Goal: Use online tool/utility: Use online tool/utility

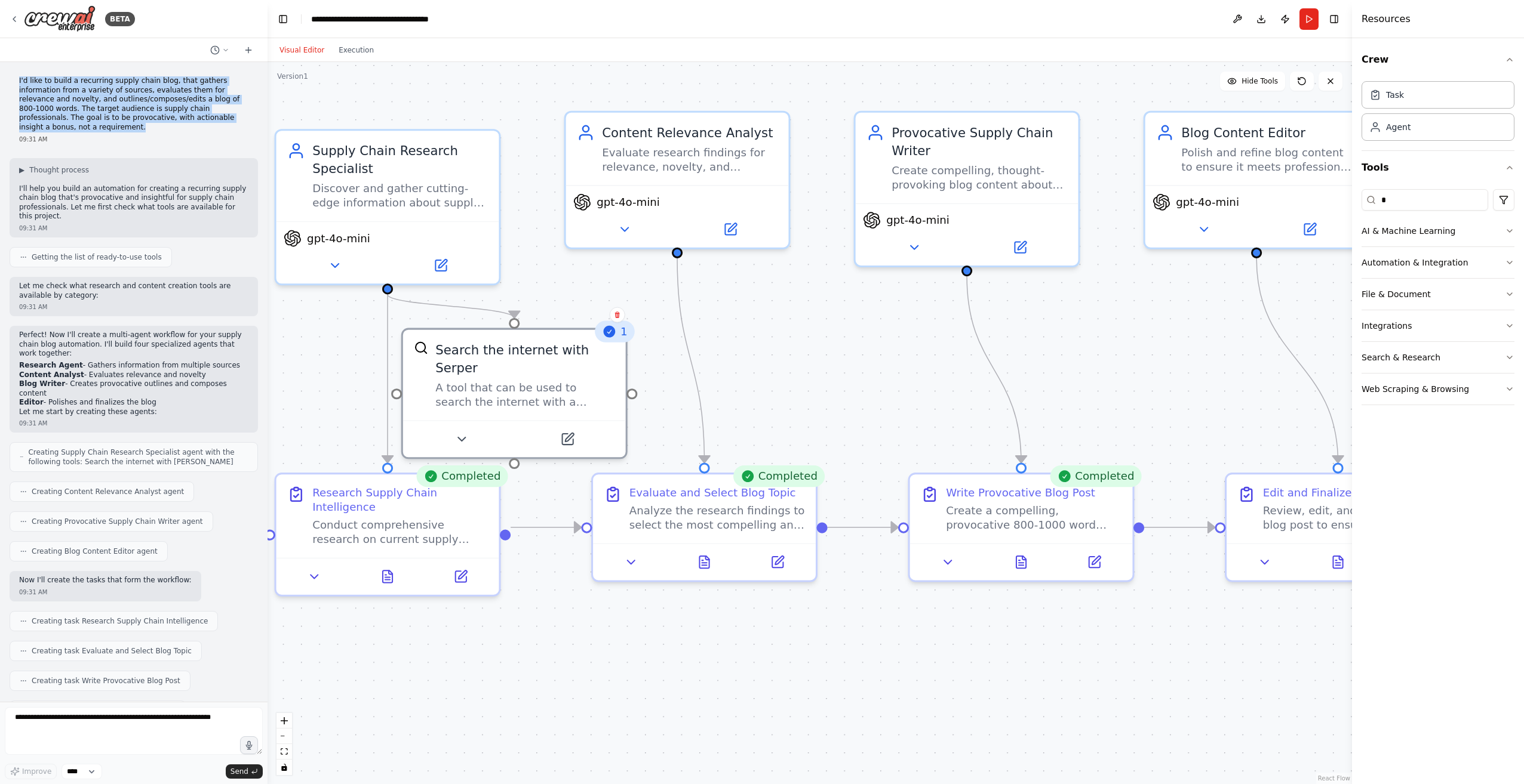
drag, startPoint x: 225, startPoint y: 119, endPoint x: 13, endPoint y: 82, distance: 215.2
click at [13, 82] on div "I'd like to build a recurring supply chain blog, that gathers information from …" at bounding box center [133, 110] width 248 height 77
copy p "I'd like to build a recurring supply chain blog, that gathers information from …"
click at [361, 48] on button "Execution" at bounding box center [355, 50] width 49 height 15
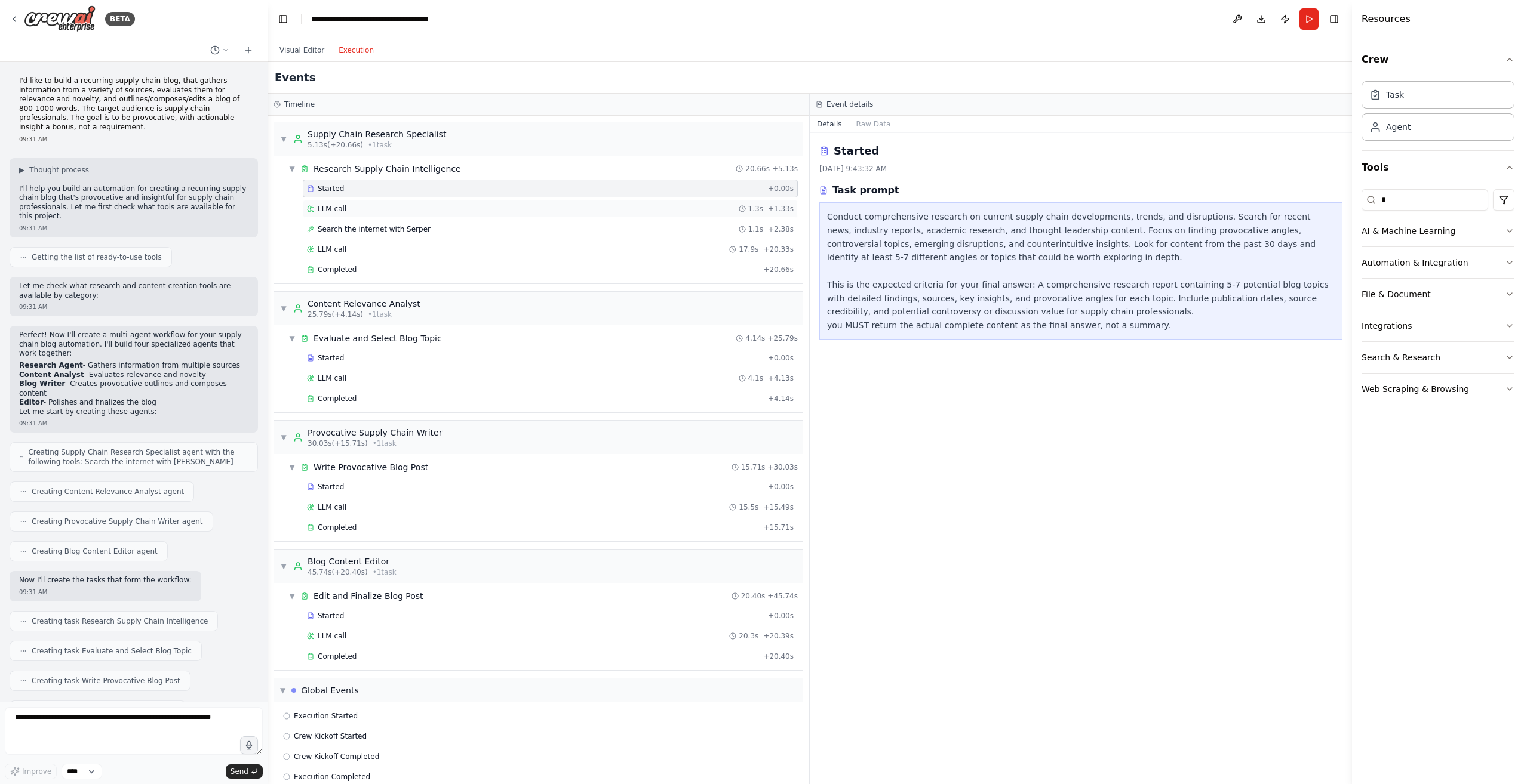
click at [358, 207] on div "LLM call 1.3s + 1.33s" at bounding box center [550, 208] width 487 height 10
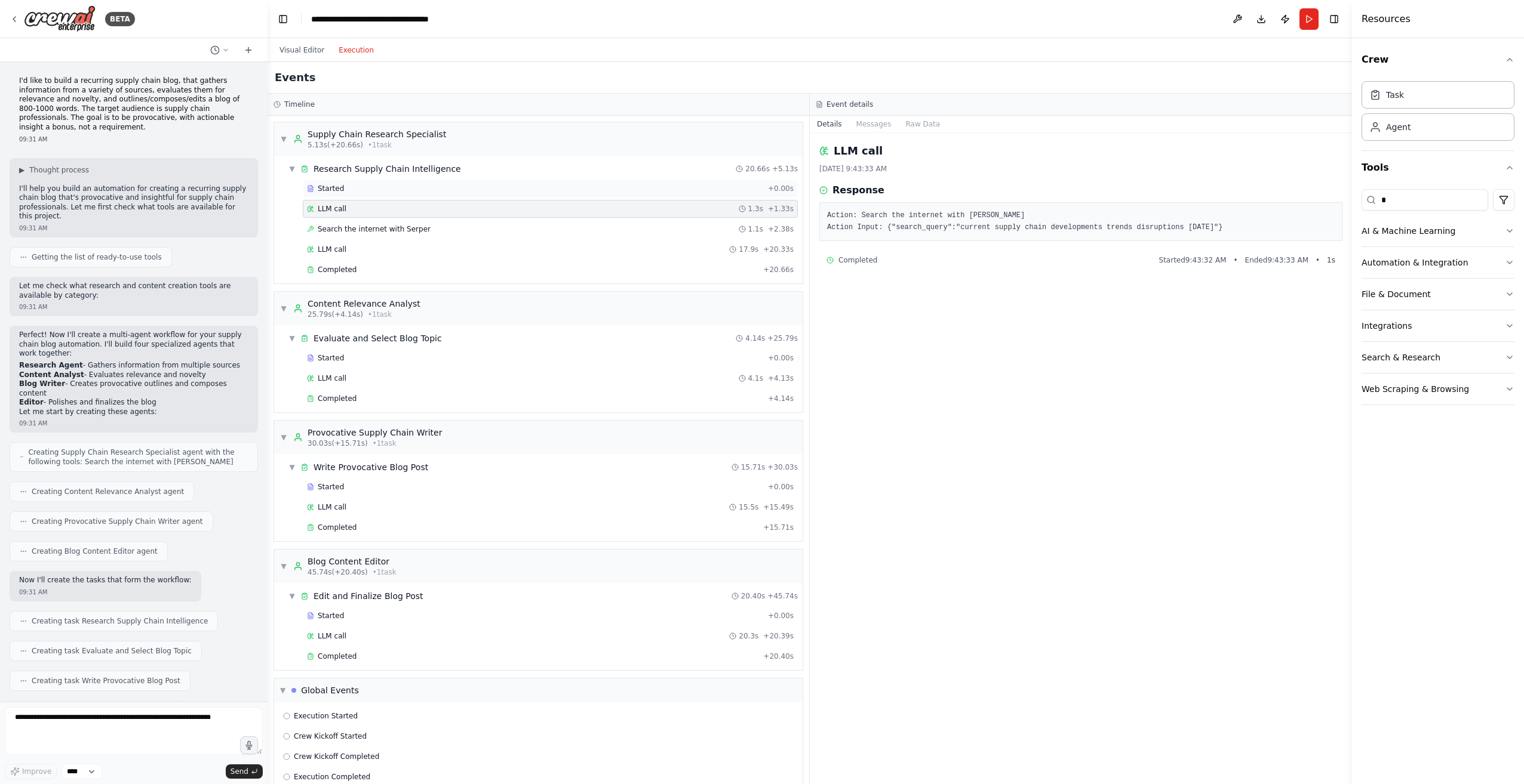
click at [357, 192] on div "Started" at bounding box center [535, 188] width 456 height 10
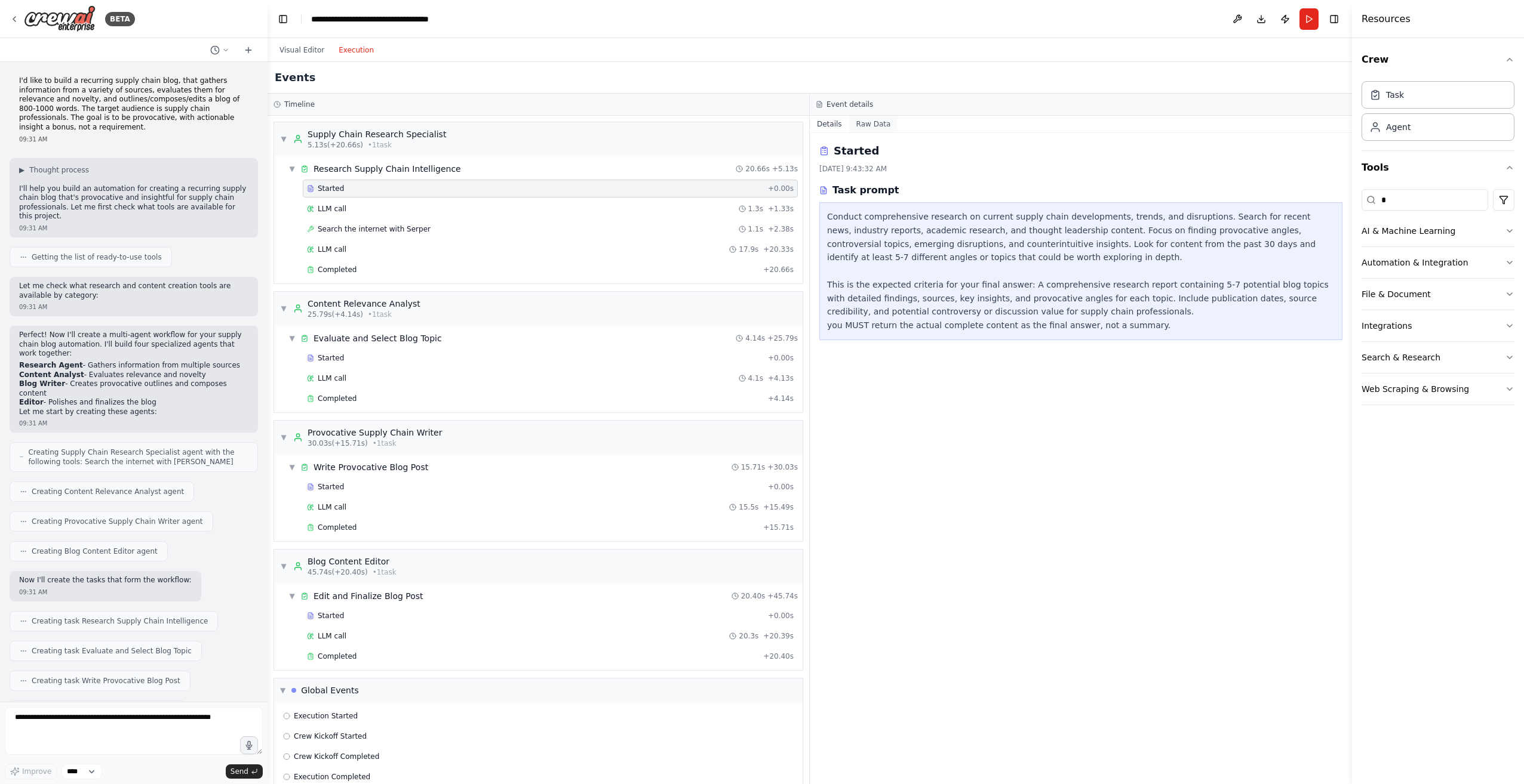
click at [868, 124] on button "Raw Data" at bounding box center [874, 124] width 49 height 16
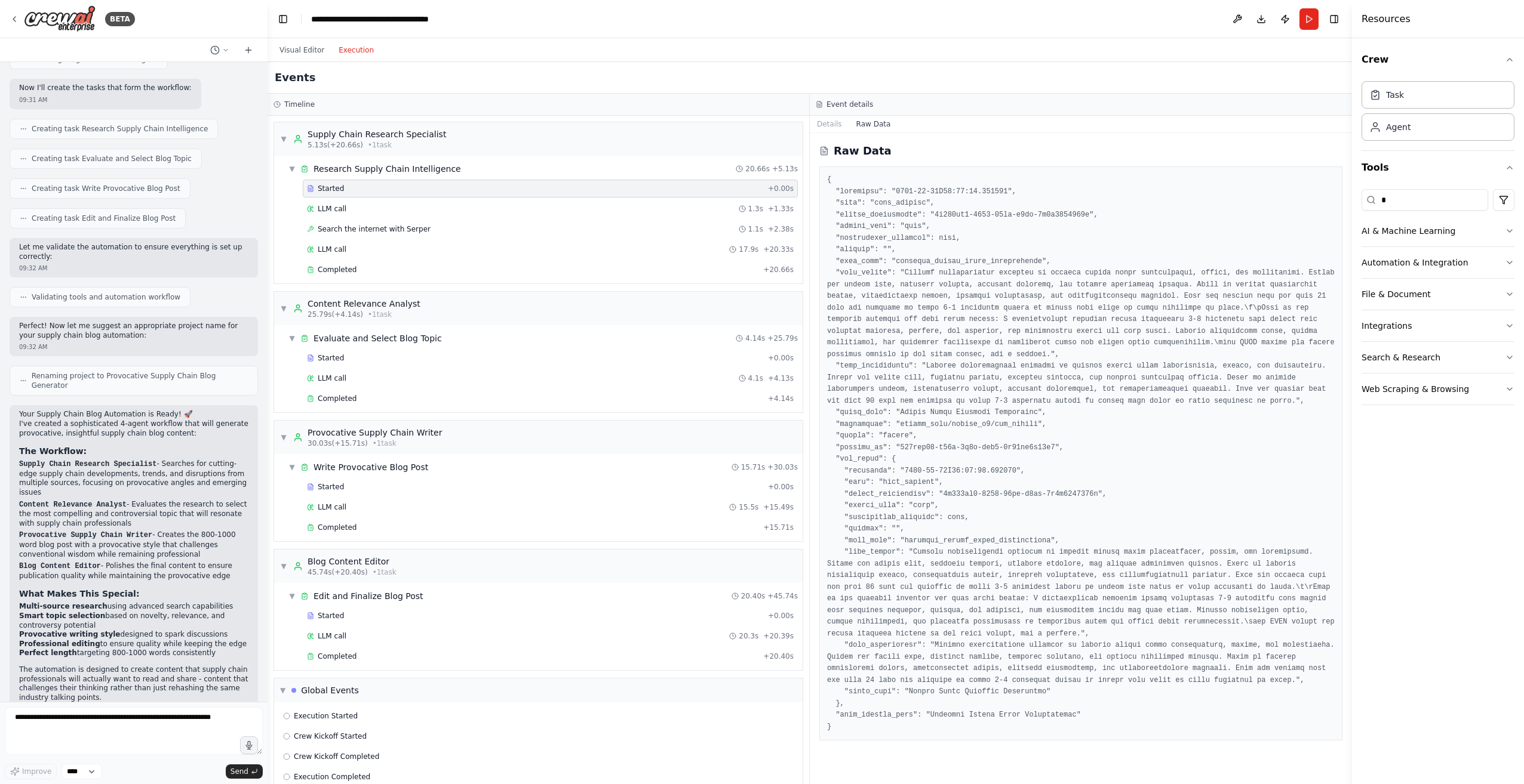
scroll to position [513, 0]
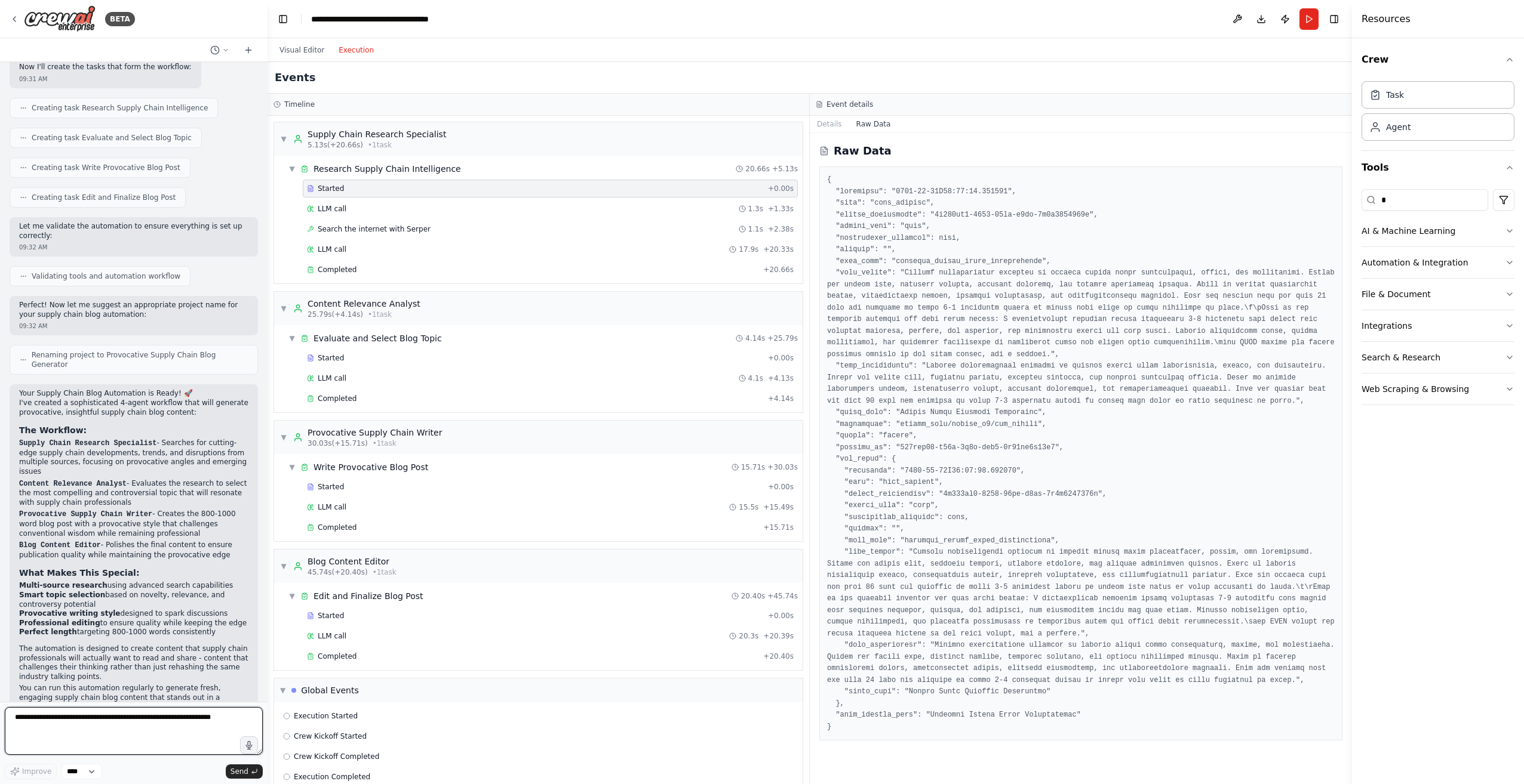
click at [118, 717] on textarea at bounding box center [134, 730] width 258 height 48
click at [305, 47] on button "Visual Editor" at bounding box center [302, 50] width 59 height 15
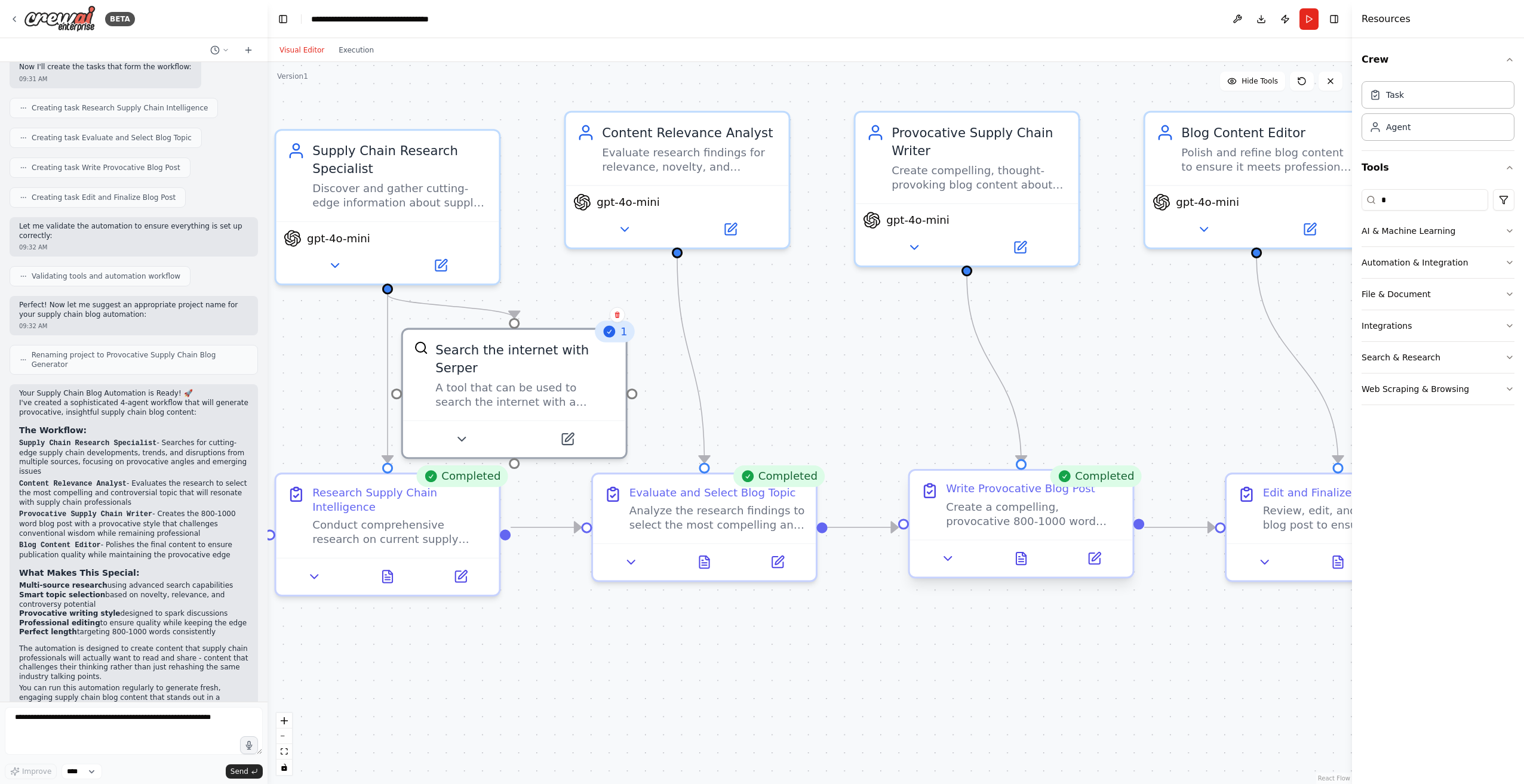
click at [272, 43] on button "Visual Editor" at bounding box center [302, 50] width 59 height 15
click at [74, 730] on textarea at bounding box center [134, 730] width 258 height 48
click at [49, 736] on textarea "**********" at bounding box center [134, 730] width 258 height 48
click at [202, 737] on textarea "**********" at bounding box center [134, 730] width 258 height 48
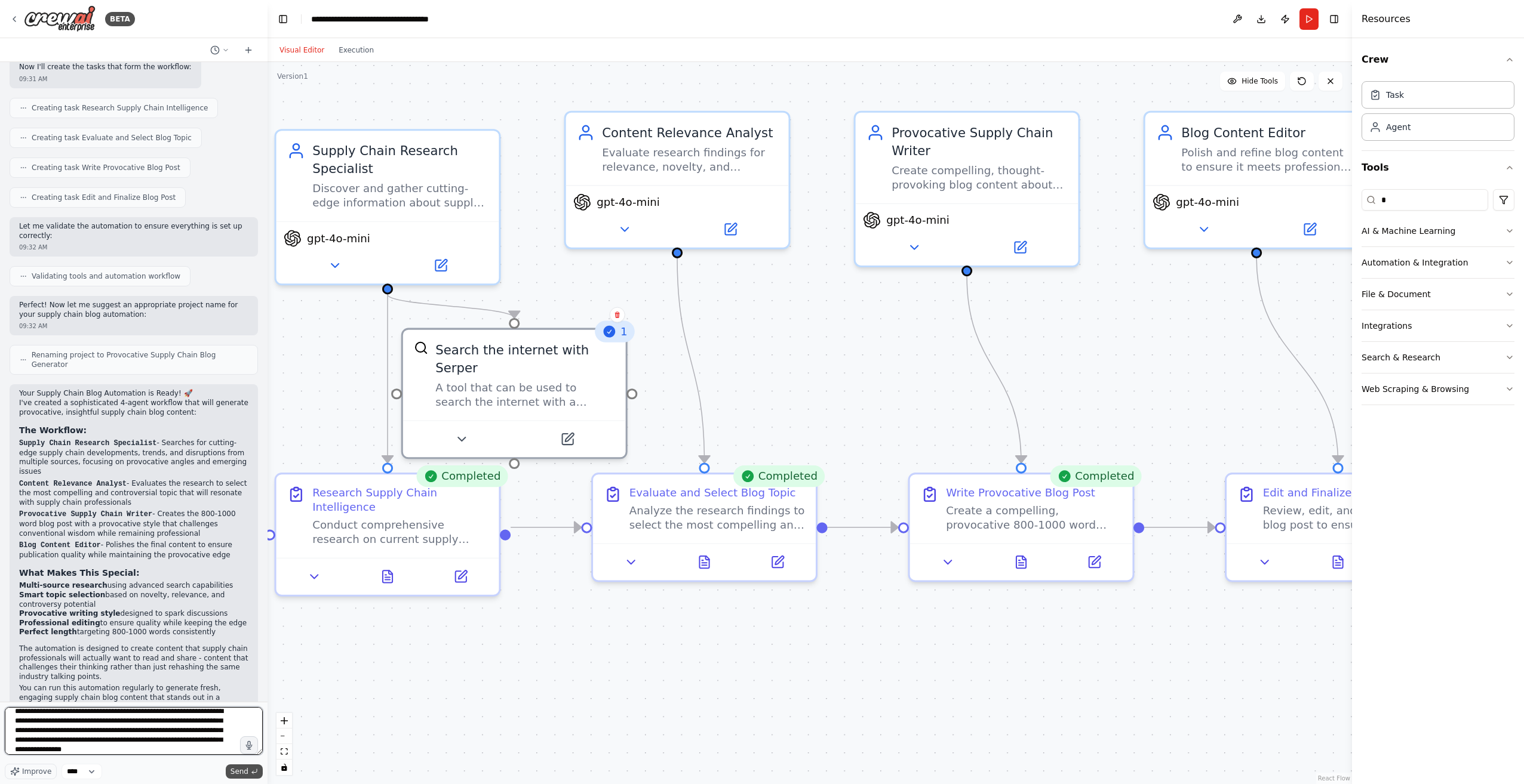
type textarea "**********"
click at [242, 768] on span "Send" at bounding box center [239, 771] width 18 height 10
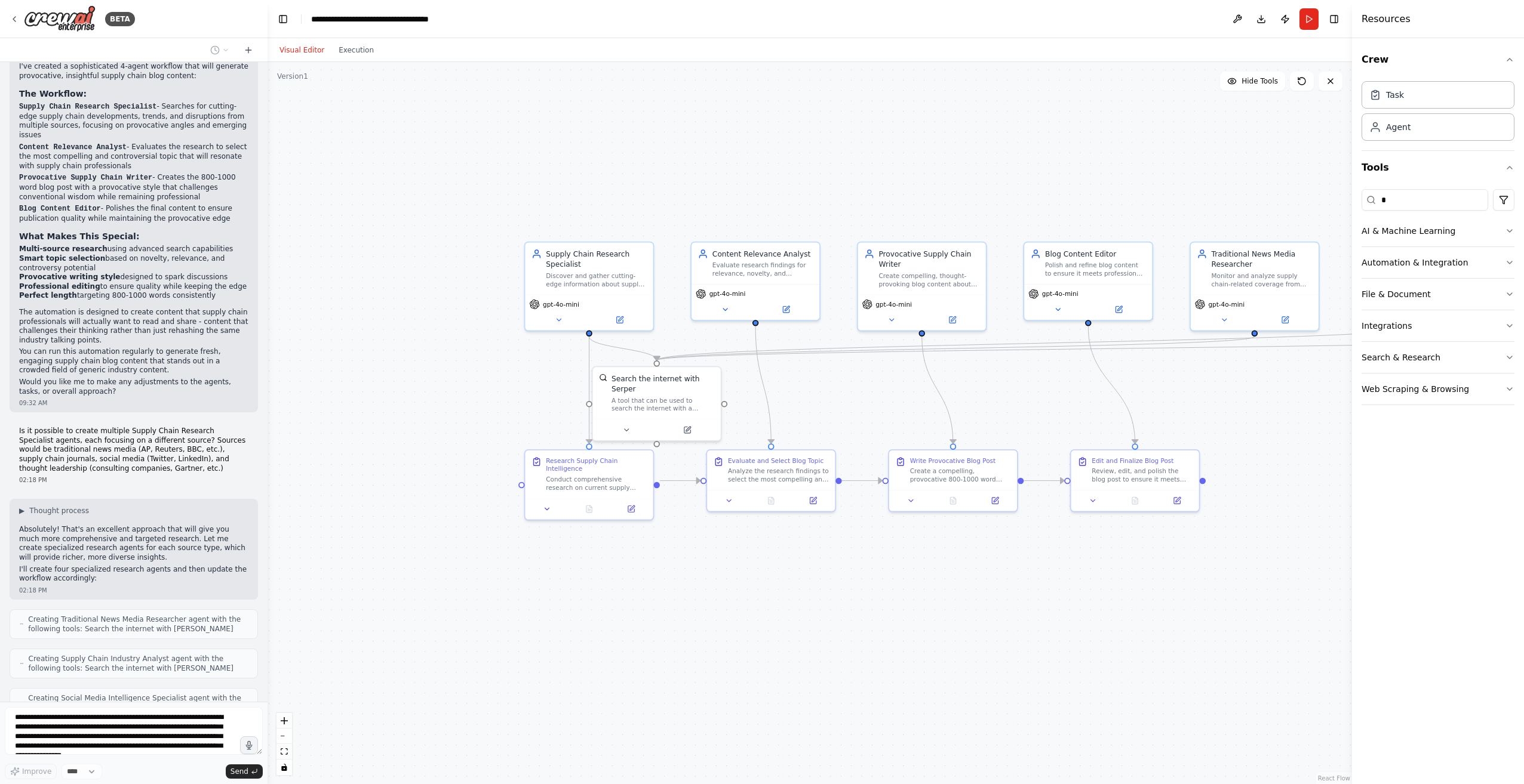
scroll to position [889, 0]
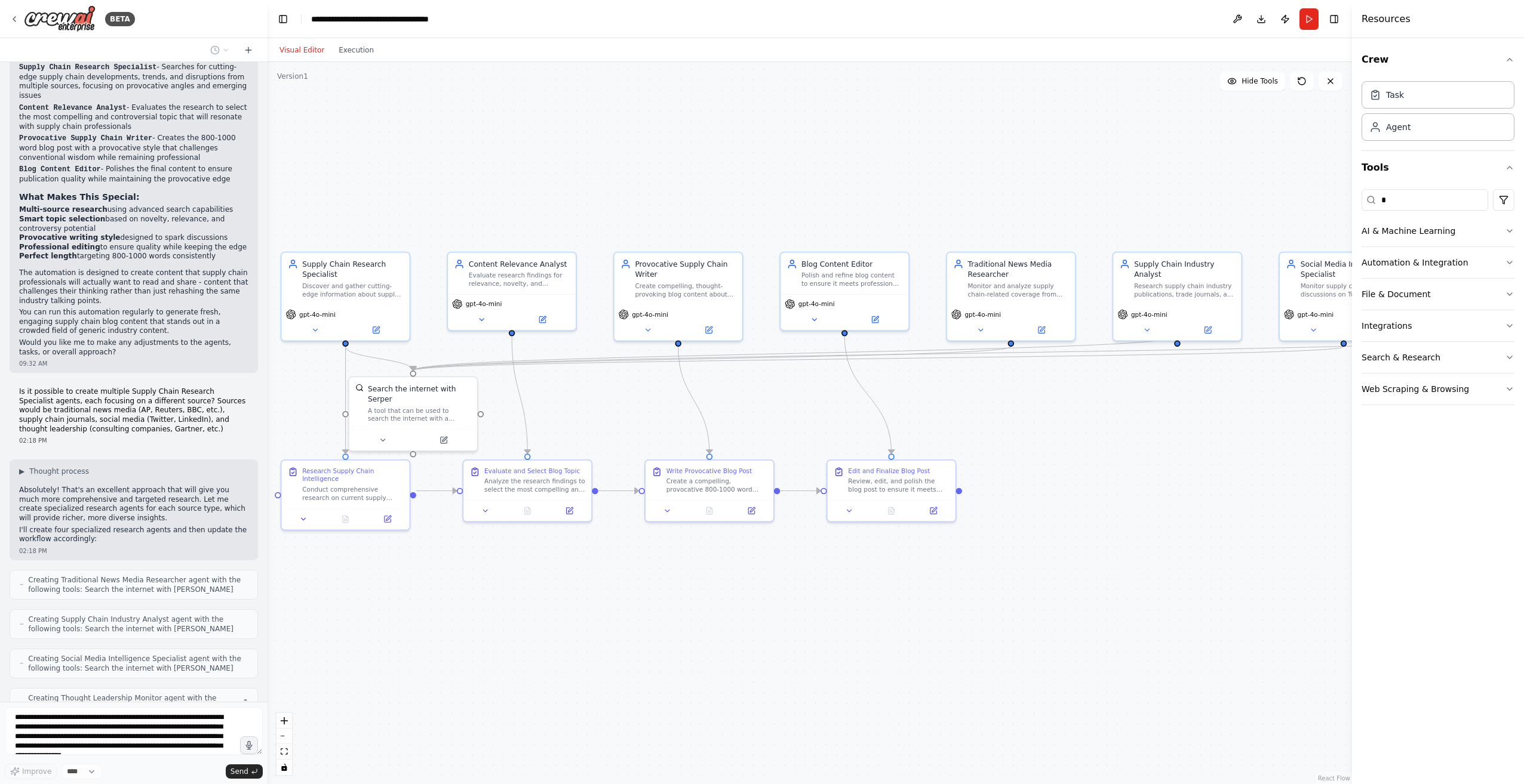
drag, startPoint x: 1085, startPoint y: 583, endPoint x: 842, endPoint y: 594, distance: 243.2
click at [842, 594] on div ".deletable-edge-delete-btn { width: 20px; height: 20px; border: 0px solid #ffff…" at bounding box center [810, 423] width 1085 height 722
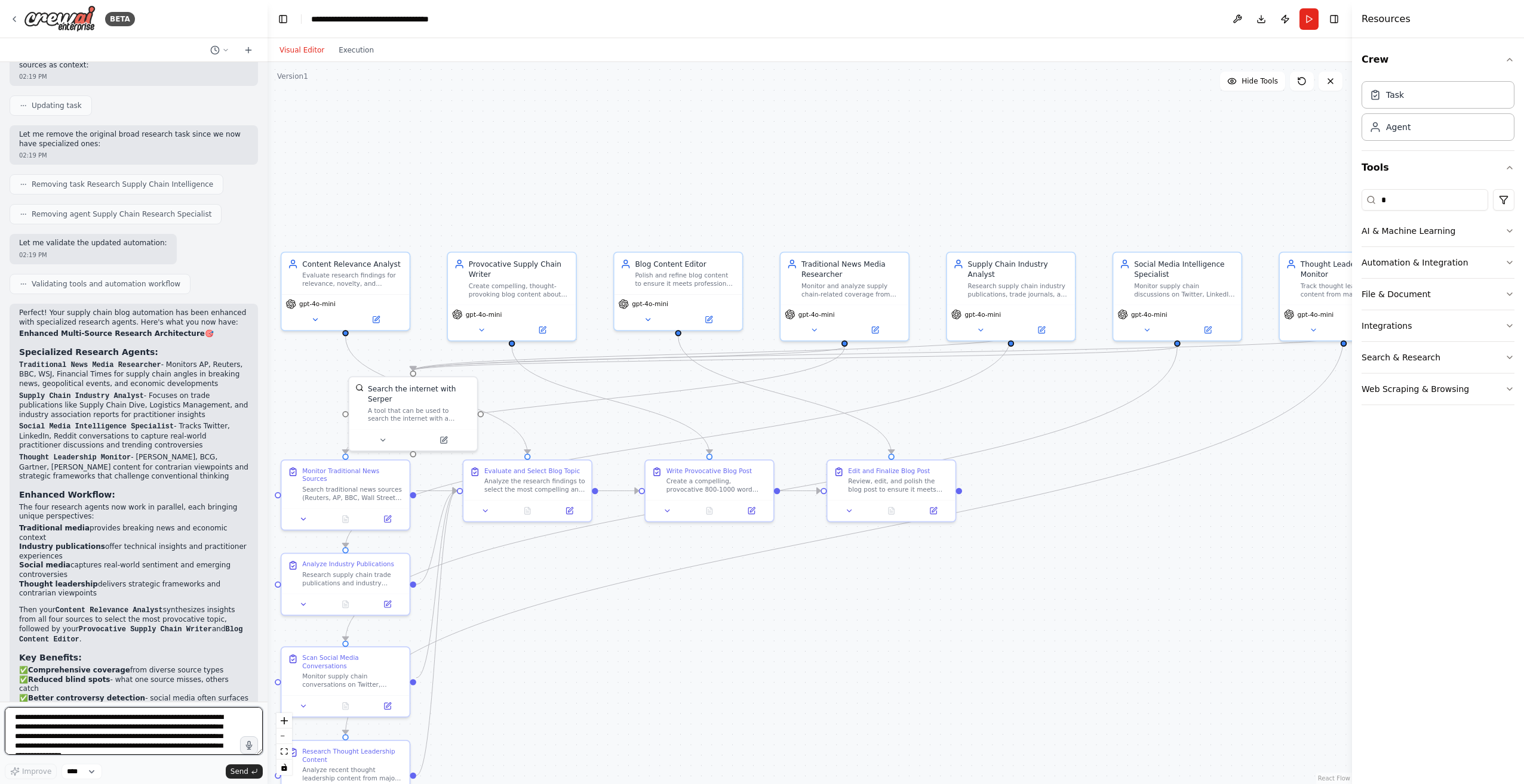
scroll to position [1748, 0]
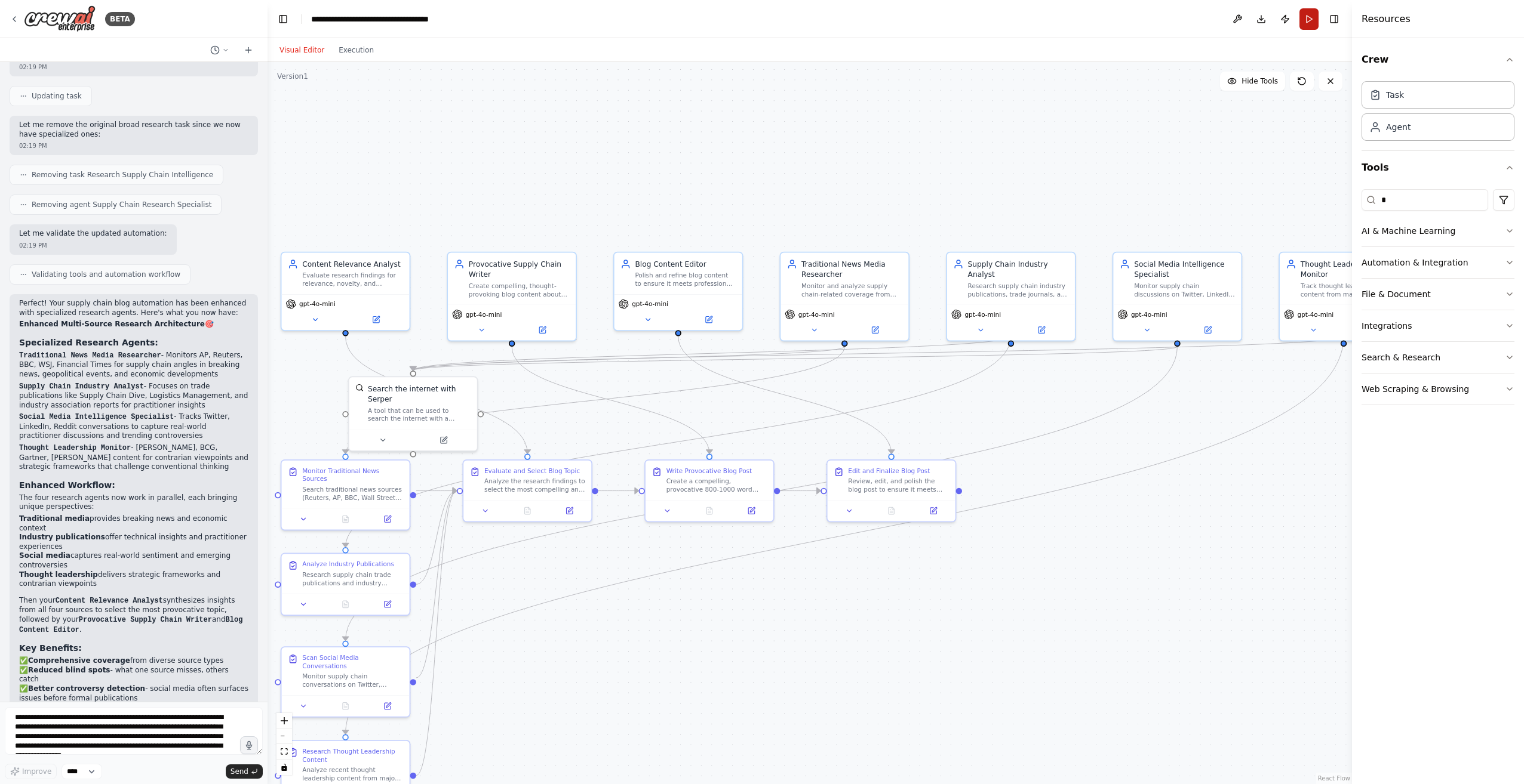
click at [1307, 15] on button "Run" at bounding box center [1309, 19] width 19 height 22
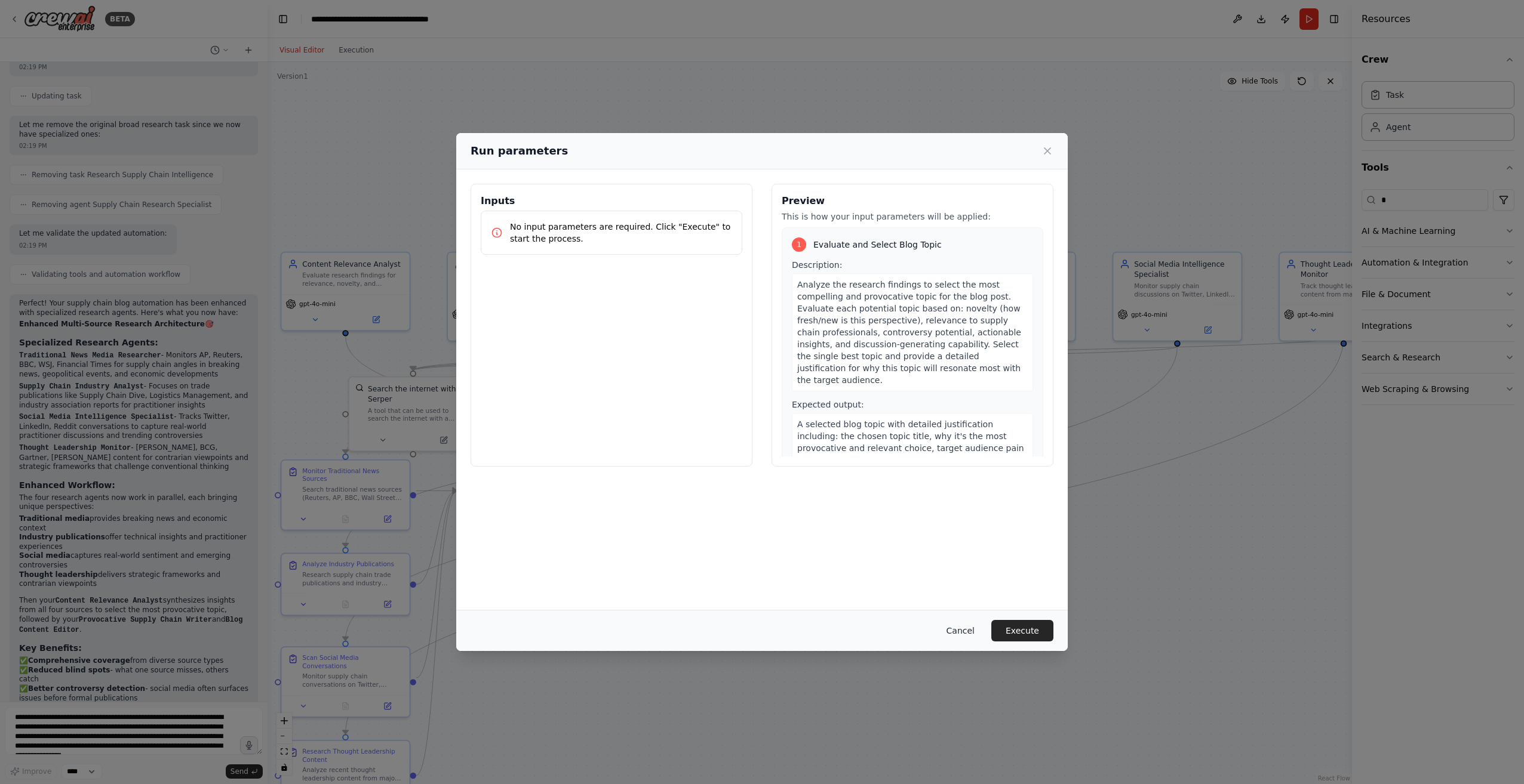
click at [969, 628] on button "Cancel" at bounding box center [960, 630] width 48 height 22
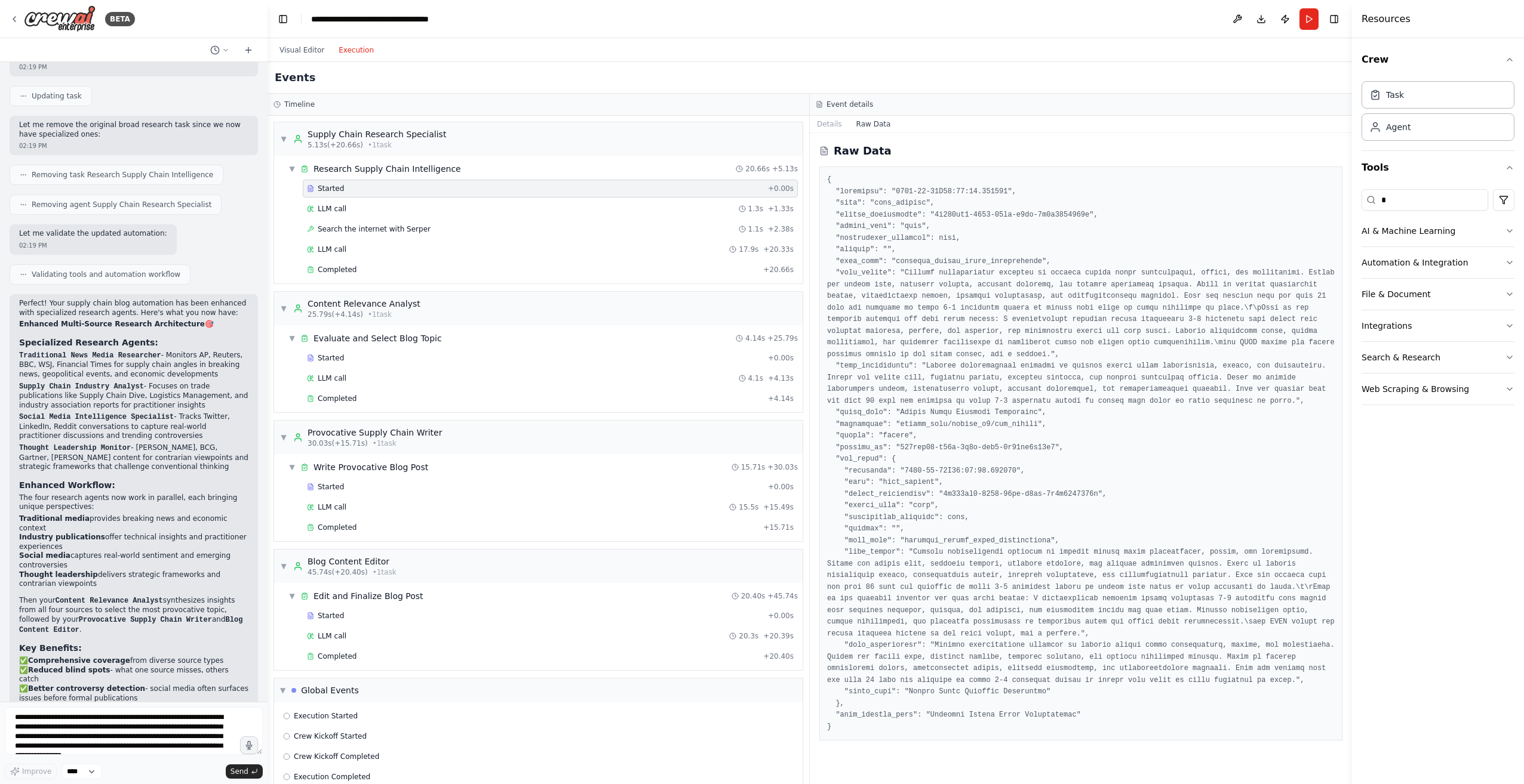
click at [348, 51] on button "Execution" at bounding box center [355, 50] width 49 height 15
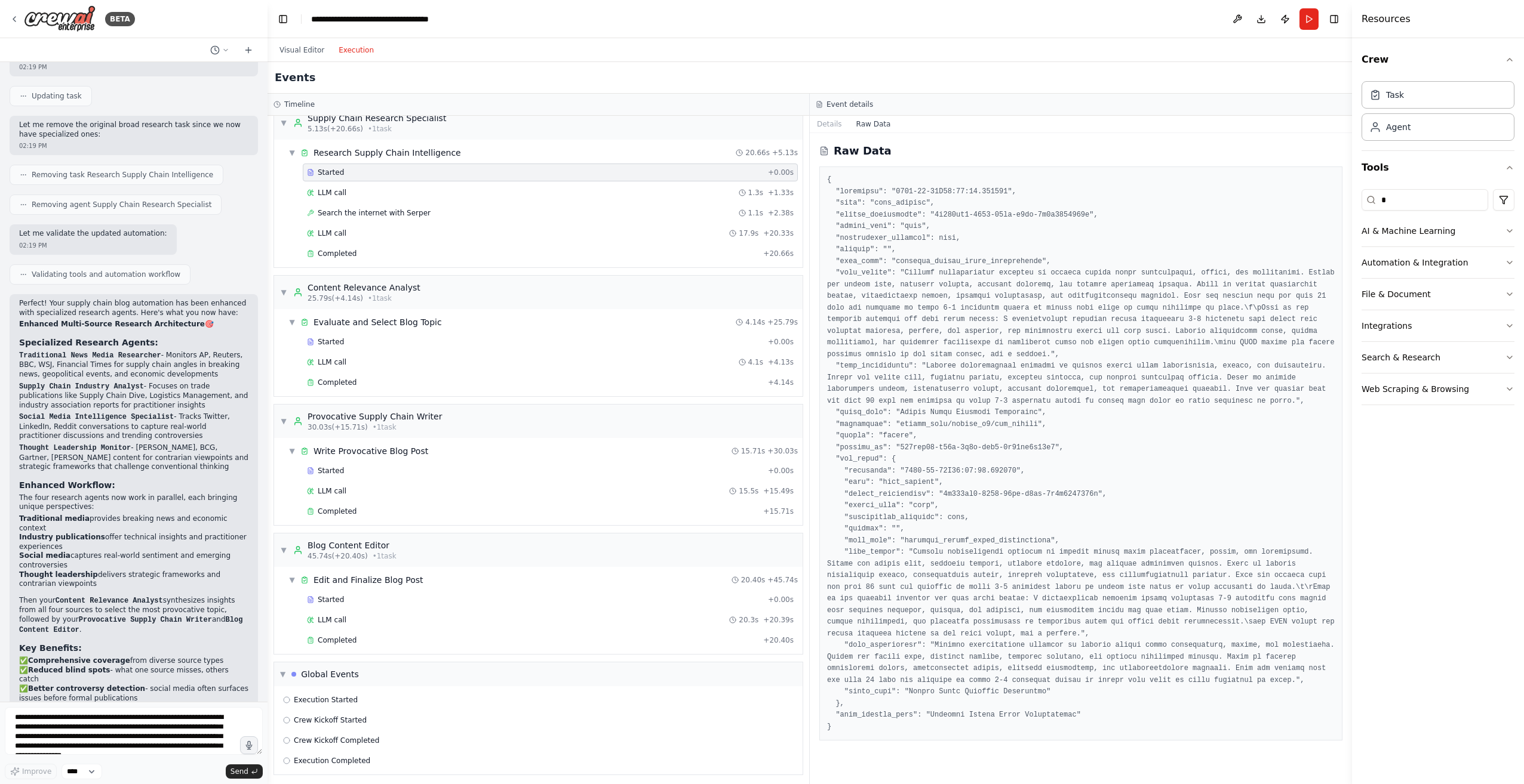
scroll to position [20, 0]
click at [330, 641] on span "Completed" at bounding box center [336, 635] width 39 height 10
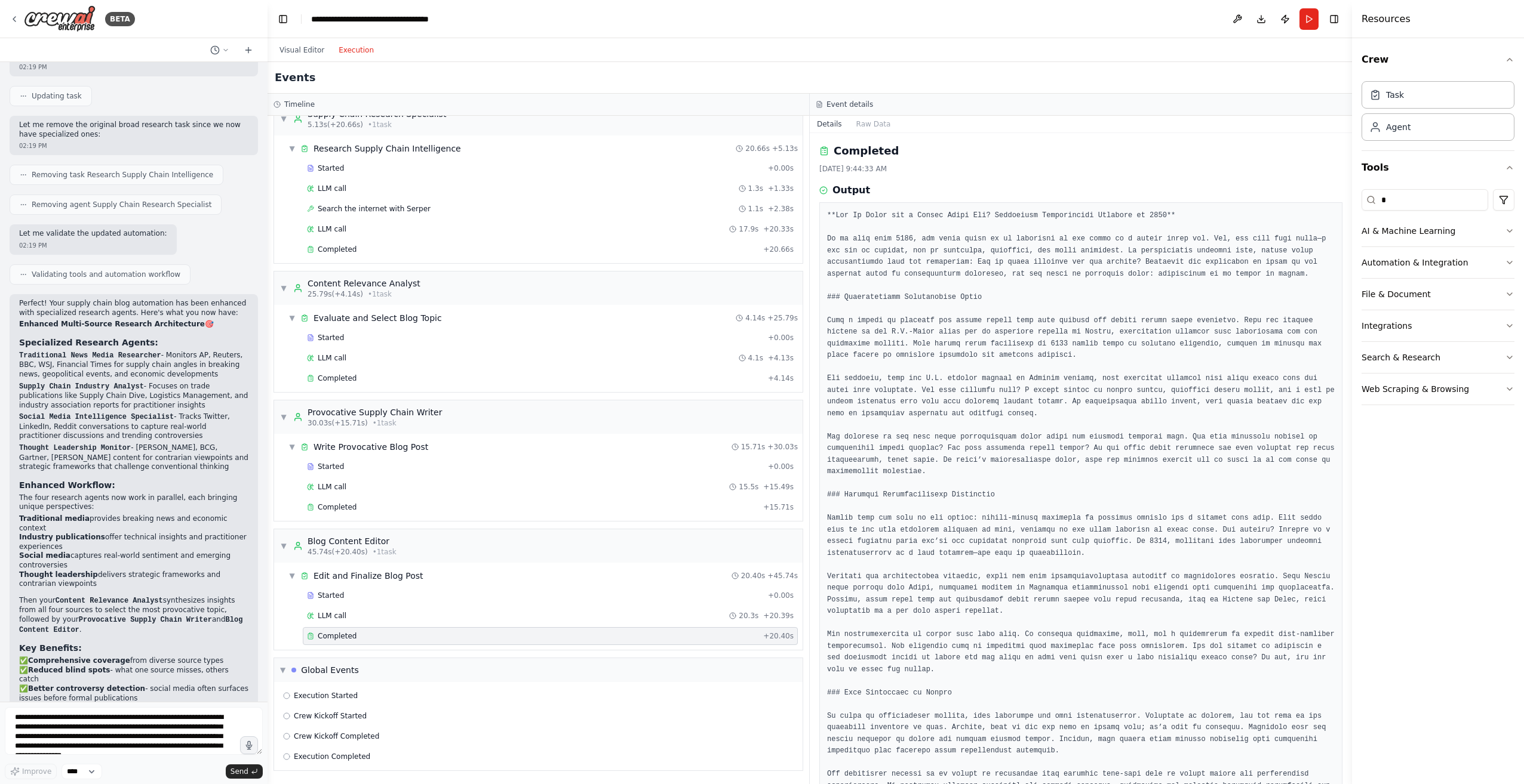
click at [1004, 240] on pre at bounding box center [1080, 698] width 508 height 978
click at [292, 50] on button "Visual Editor" at bounding box center [302, 50] width 59 height 15
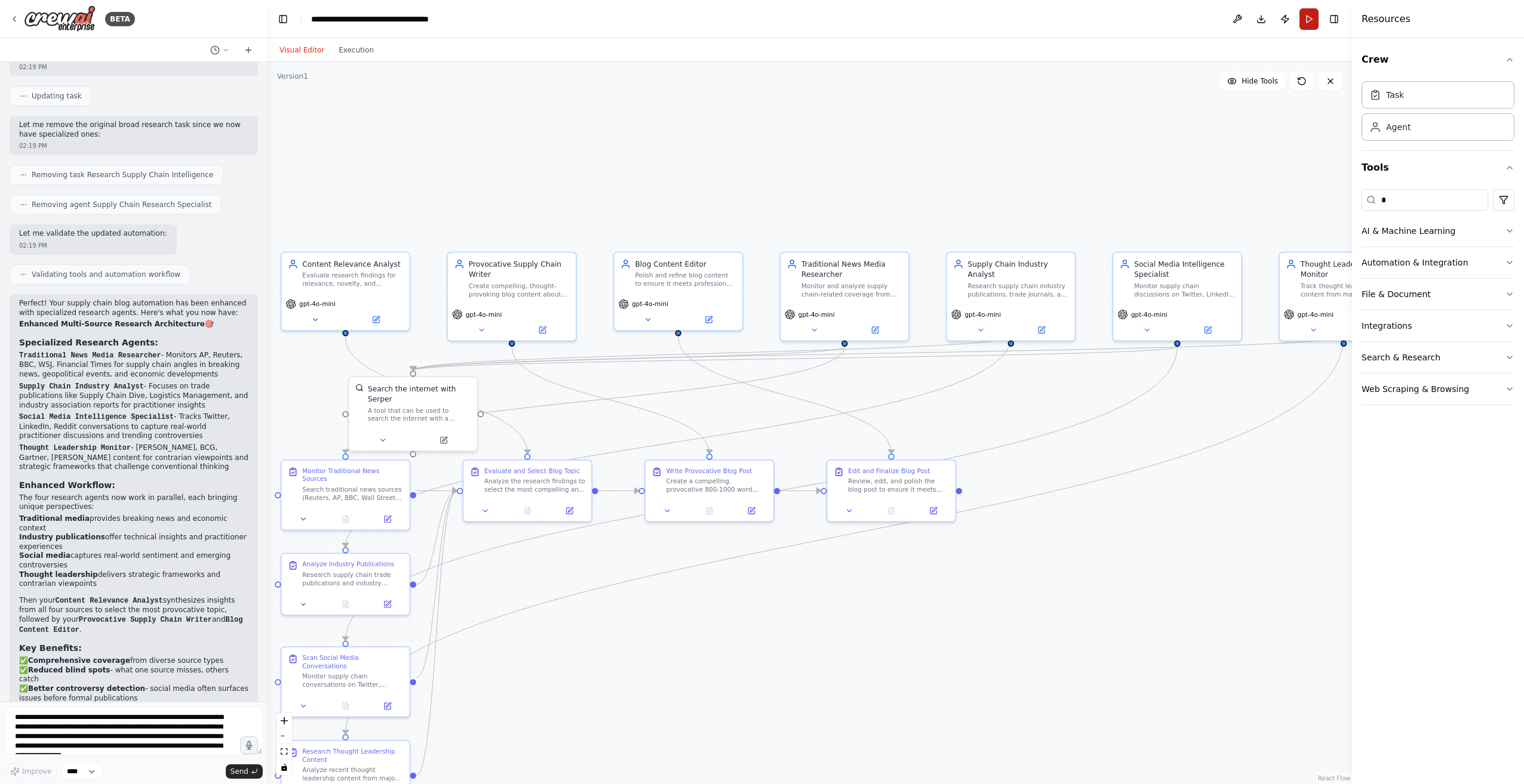
click at [1309, 18] on button "Run" at bounding box center [1309, 19] width 19 height 22
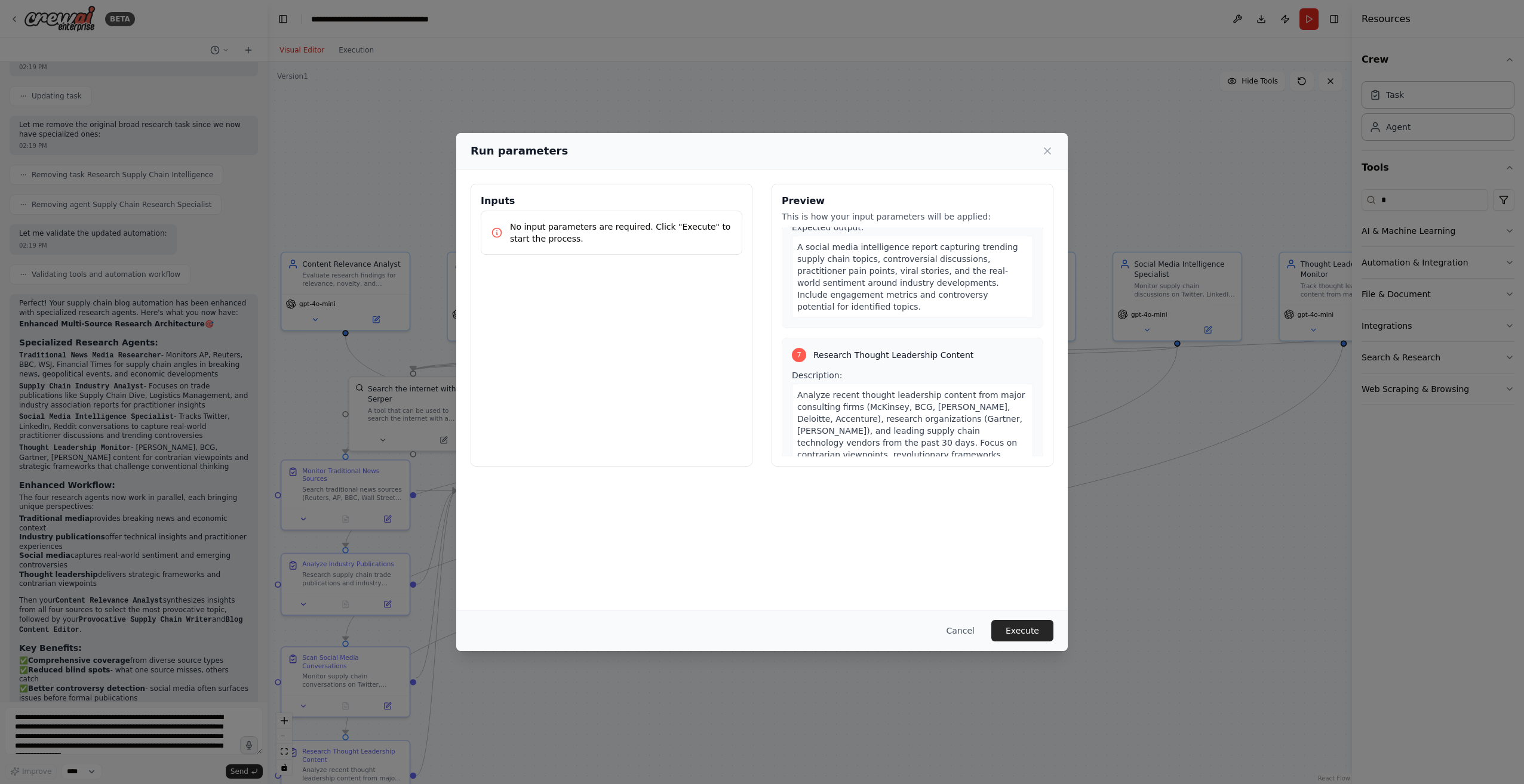
scroll to position [1671, 0]
click at [1027, 626] on button "Execute" at bounding box center [1022, 630] width 62 height 22
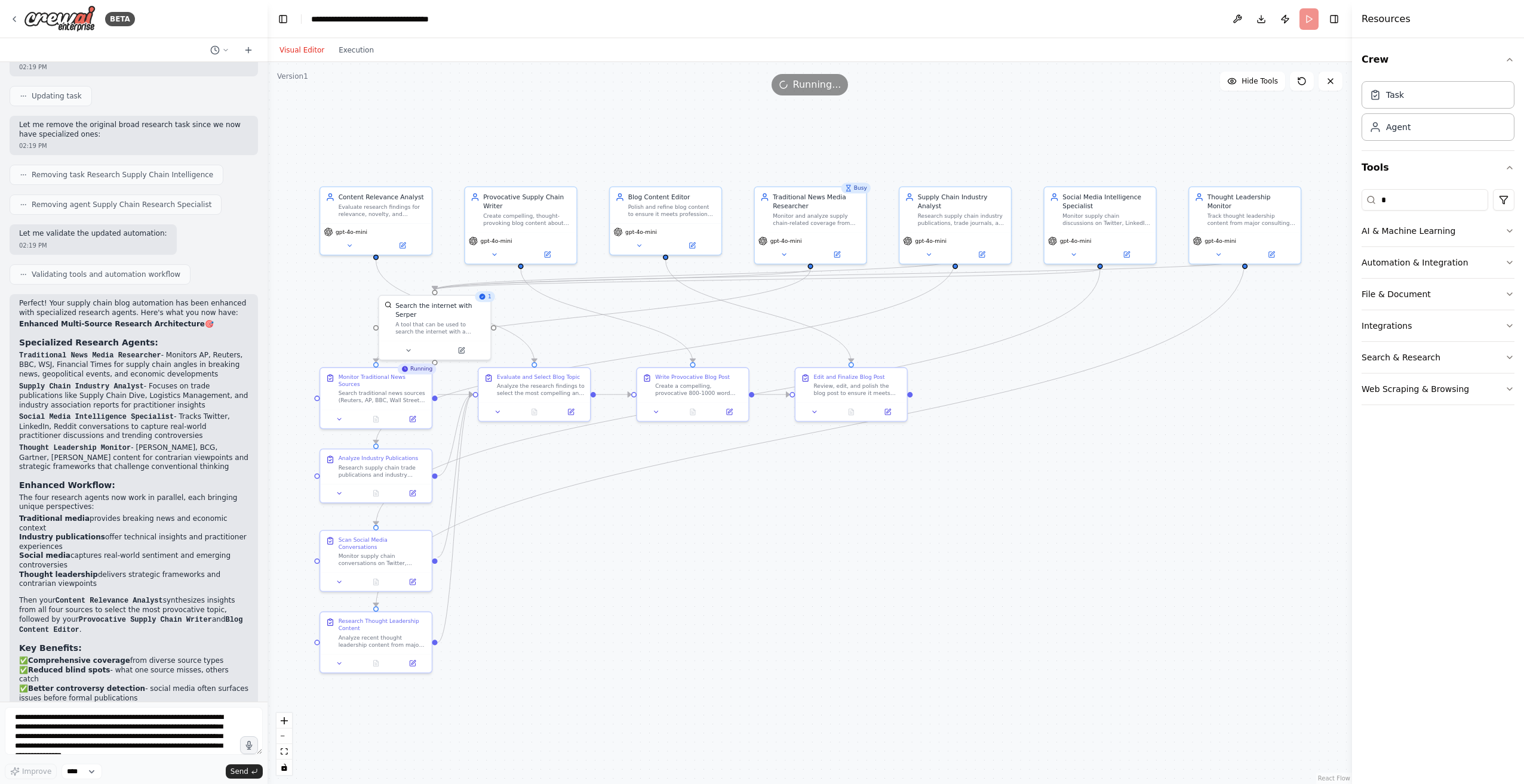
drag, startPoint x: 983, startPoint y: 171, endPoint x: 929, endPoint y: 115, distance: 77.8
click at [929, 115] on div ".deletable-edge-delete-btn { width: 20px; height: 20px; border: 0px solid #ffff…" at bounding box center [810, 423] width 1085 height 722
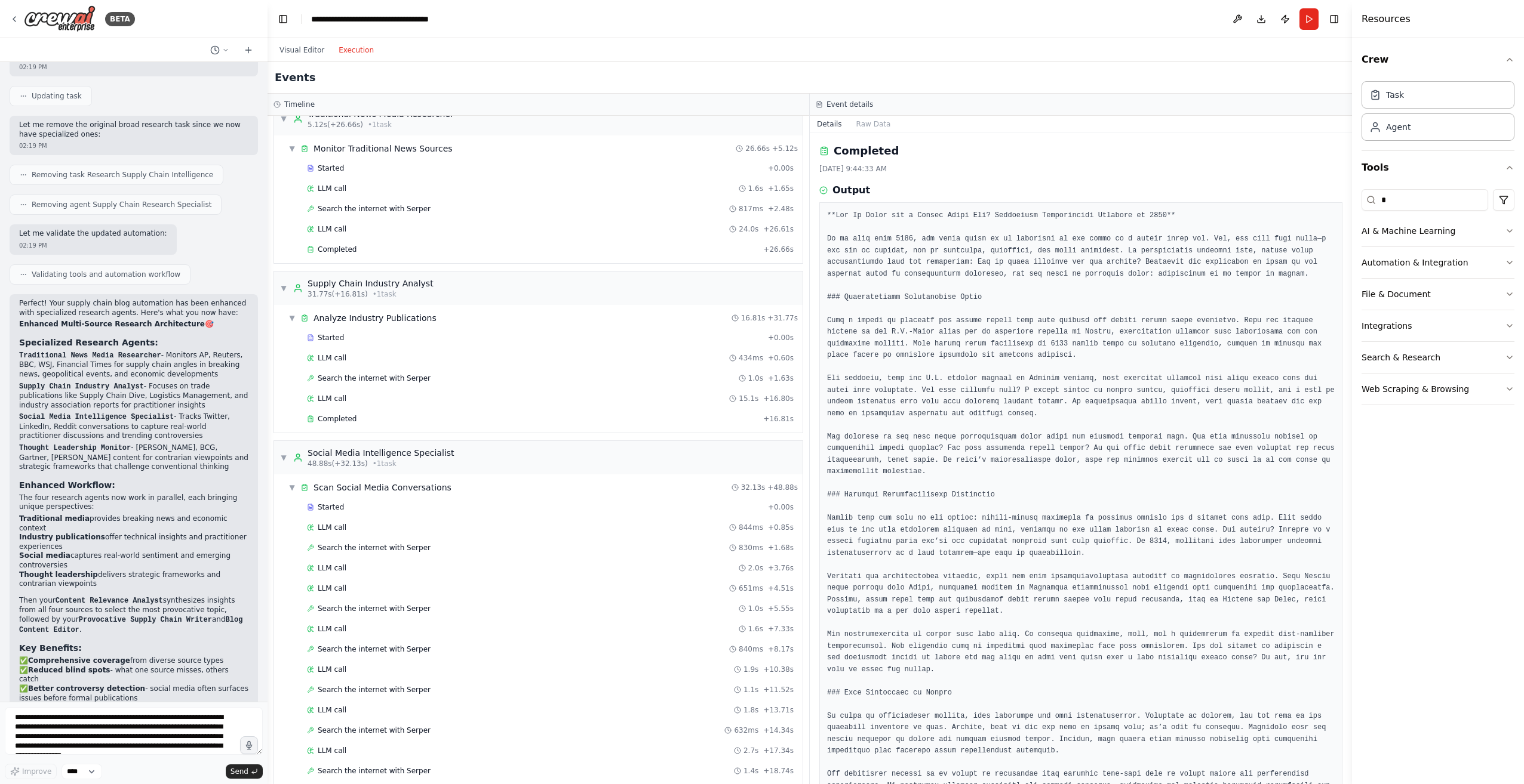
click at [351, 49] on button "Execution" at bounding box center [355, 50] width 49 height 15
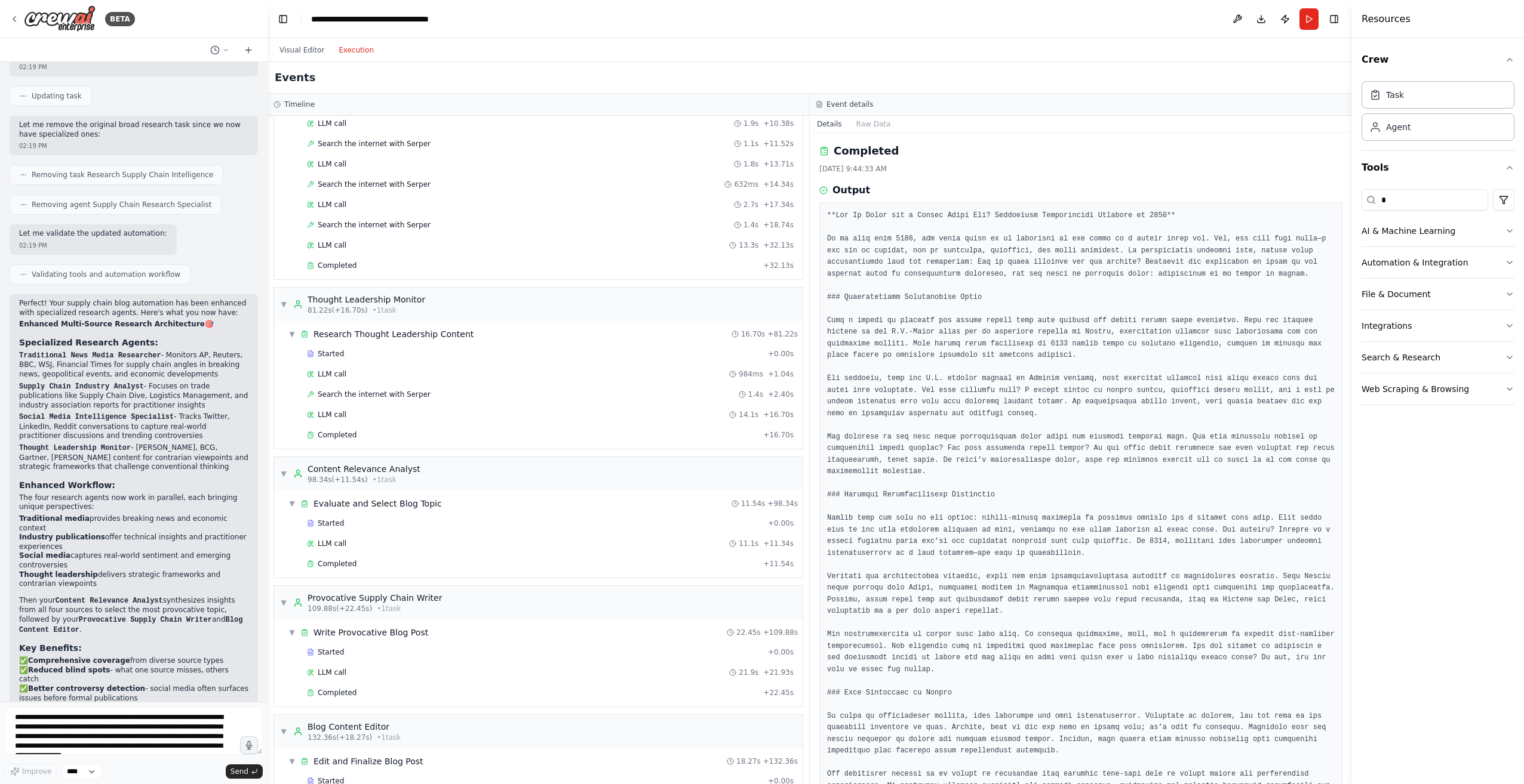
scroll to position [752, 0]
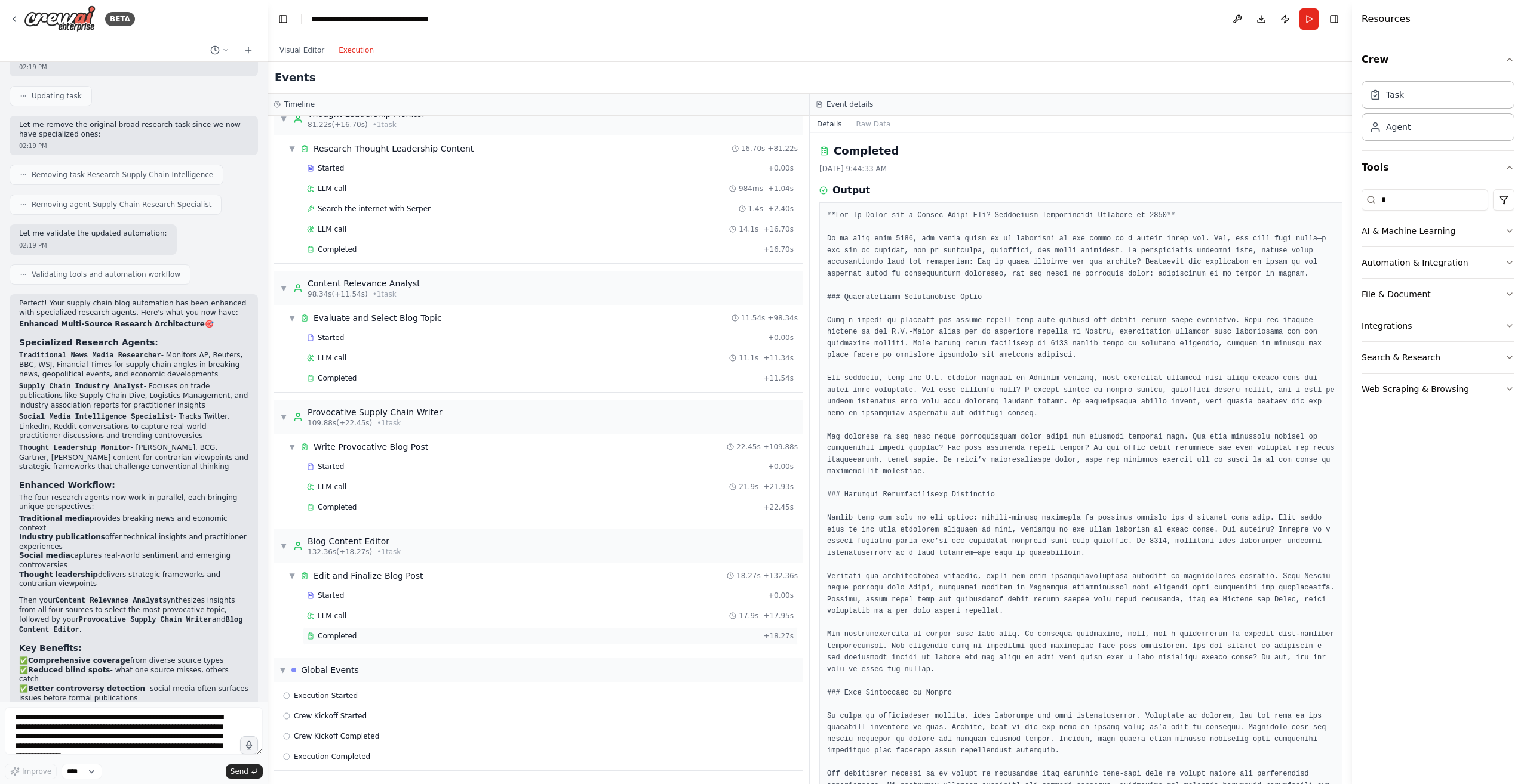
click at [333, 635] on span "Completed" at bounding box center [336, 635] width 39 height 10
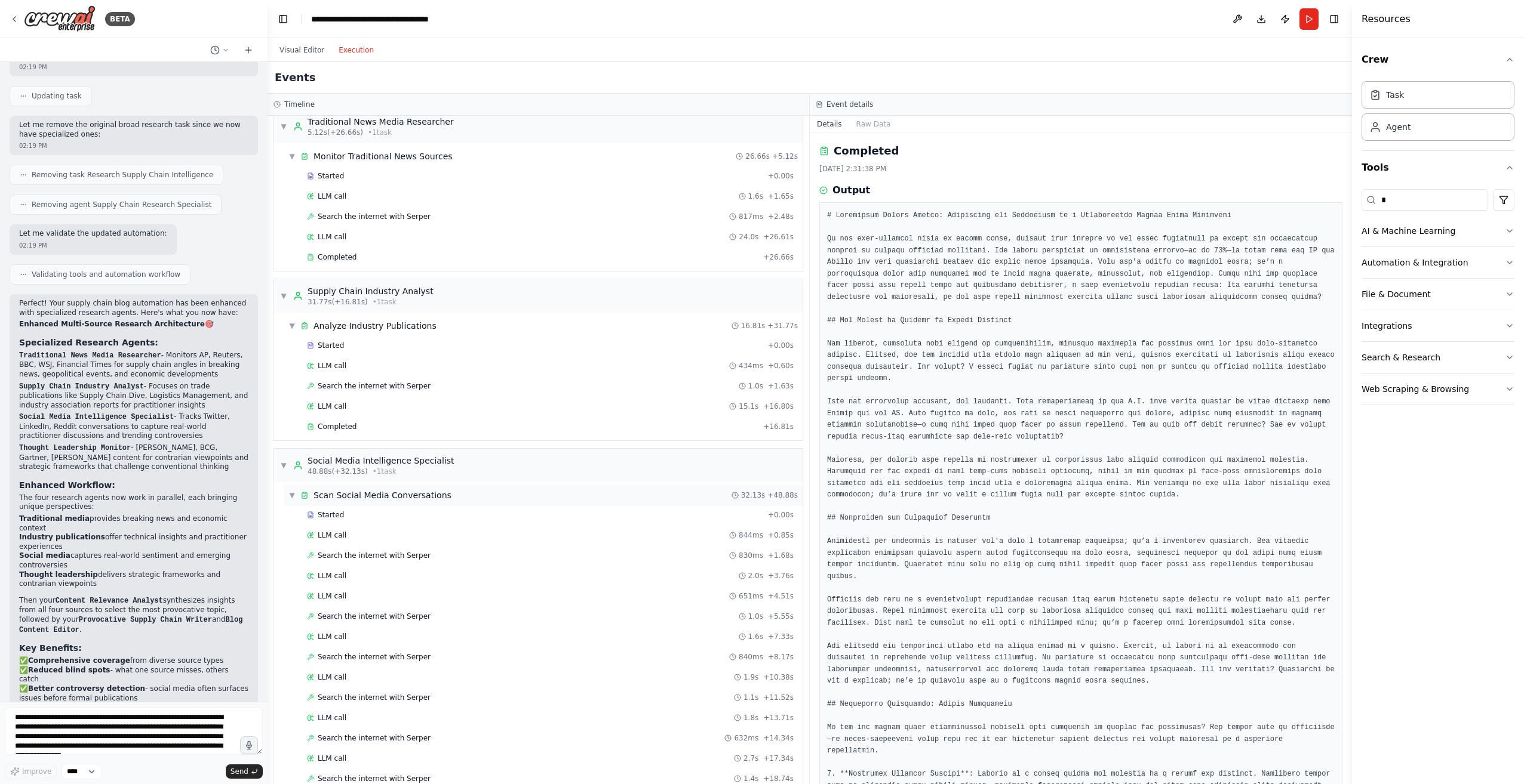
scroll to position [0, 0]
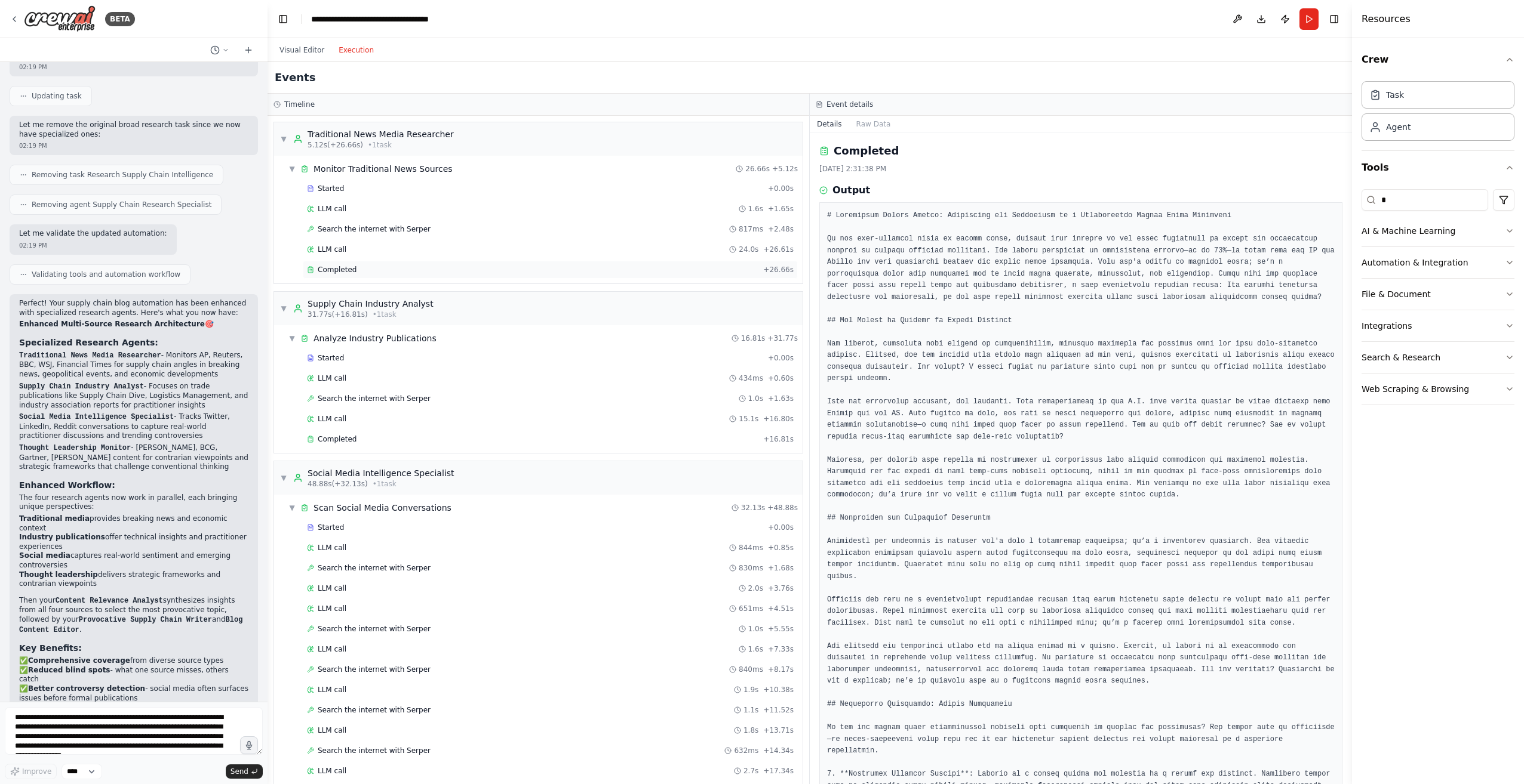
click at [347, 272] on span "Completed" at bounding box center [336, 270] width 39 height 10
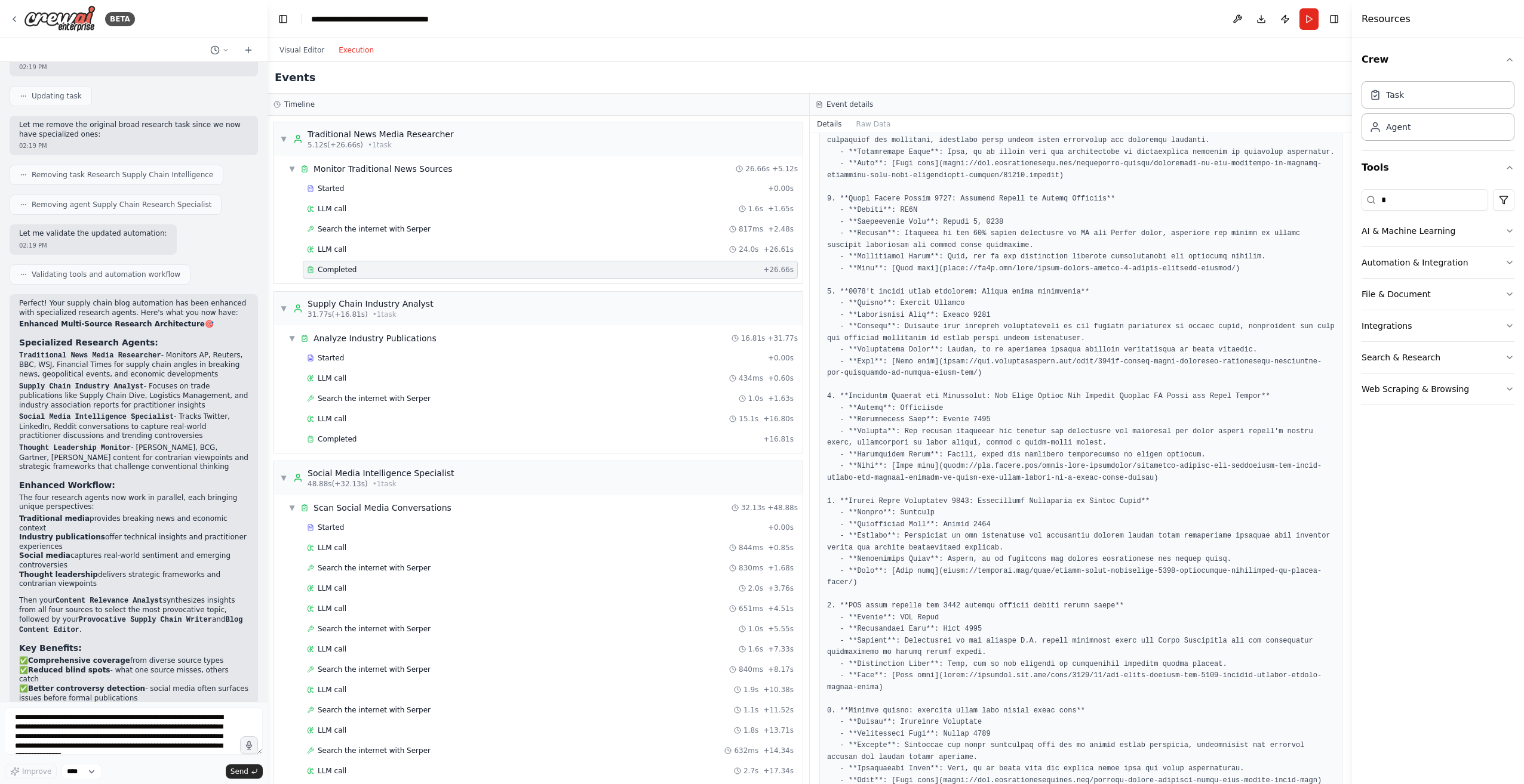
scroll to position [349, 0]
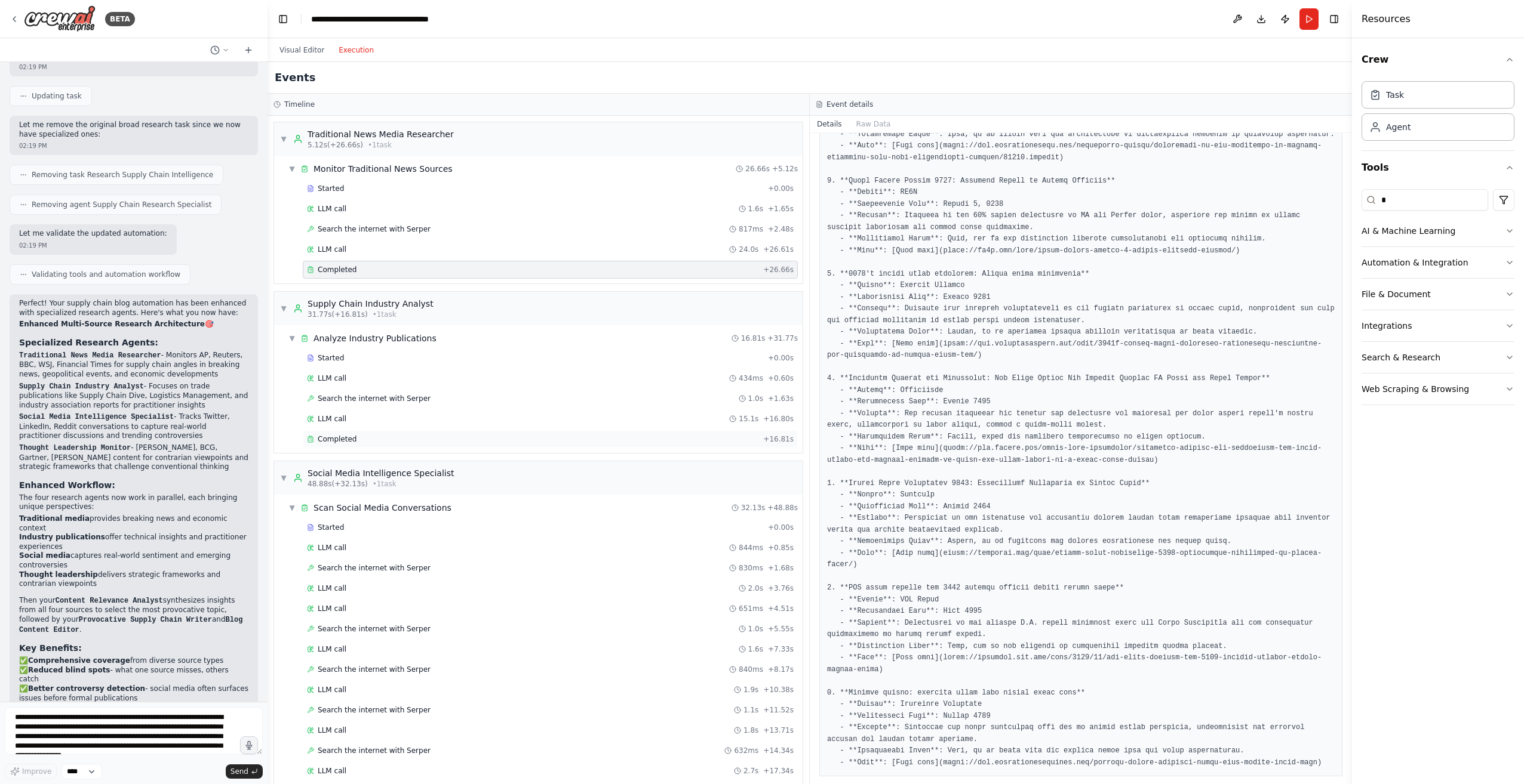
click at [376, 432] on div "Completed + 16.81s" at bounding box center [550, 439] width 495 height 18
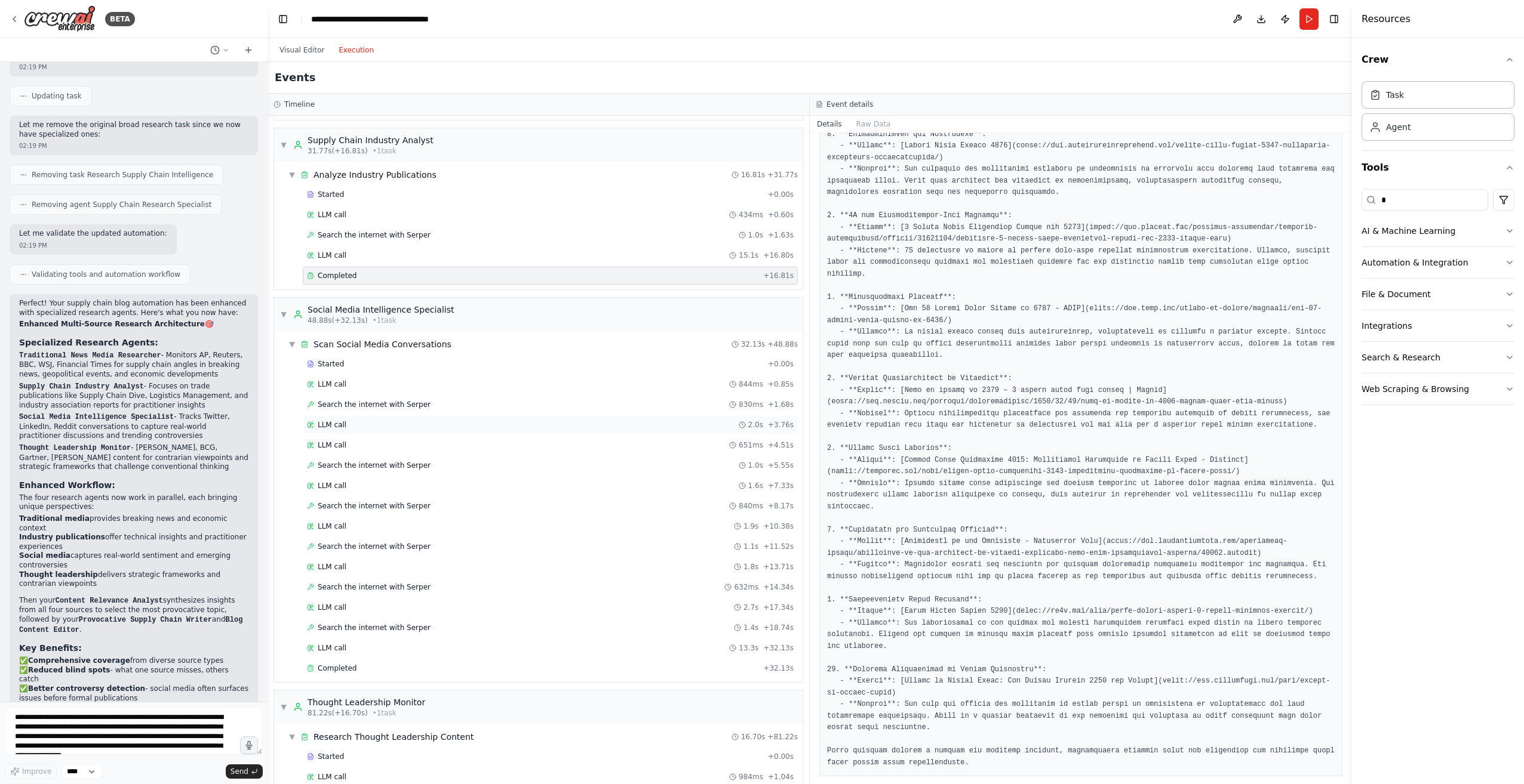
scroll to position [239, 0]
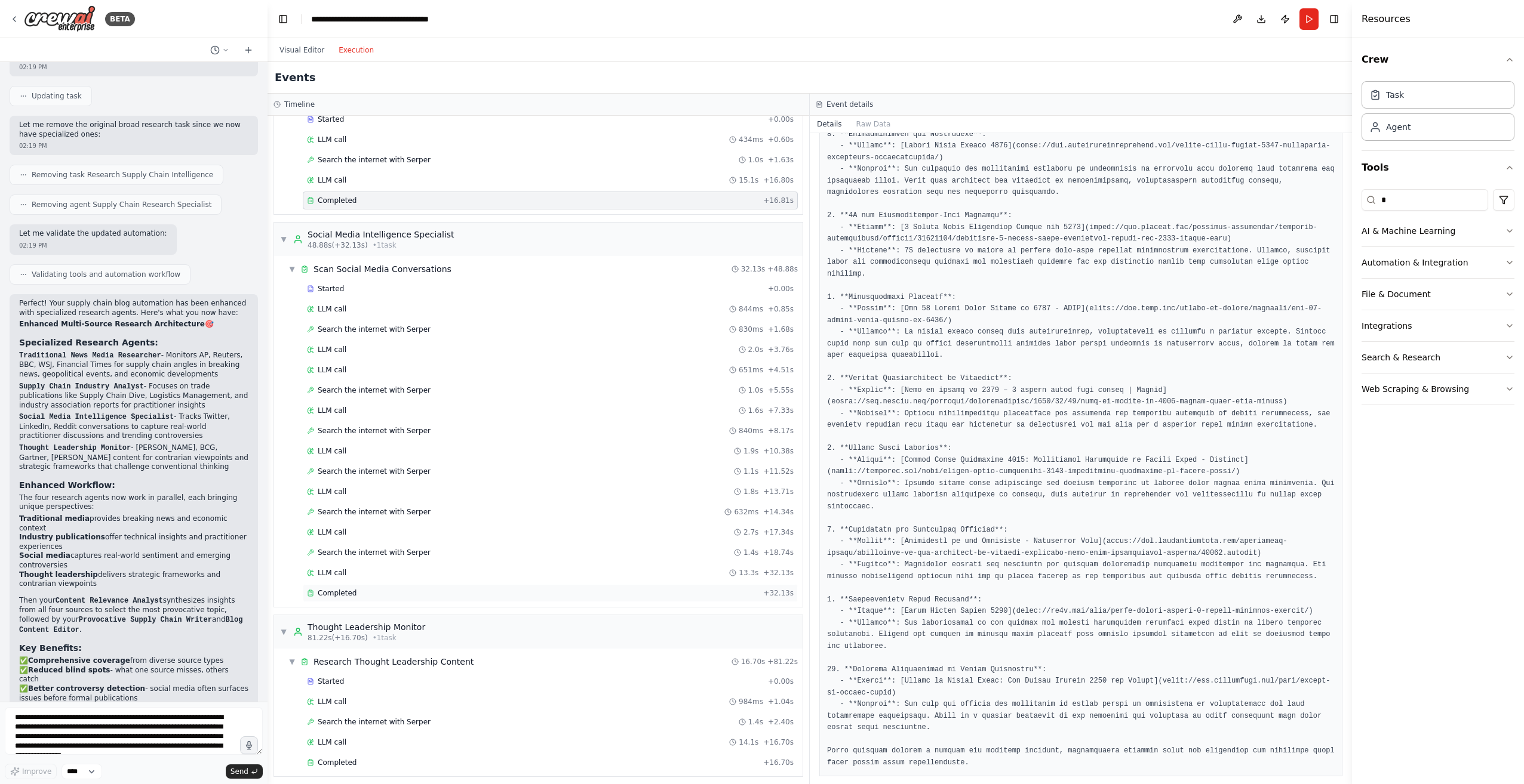
click at [355, 586] on div "Completed + 32.13s" at bounding box center [550, 593] width 495 height 18
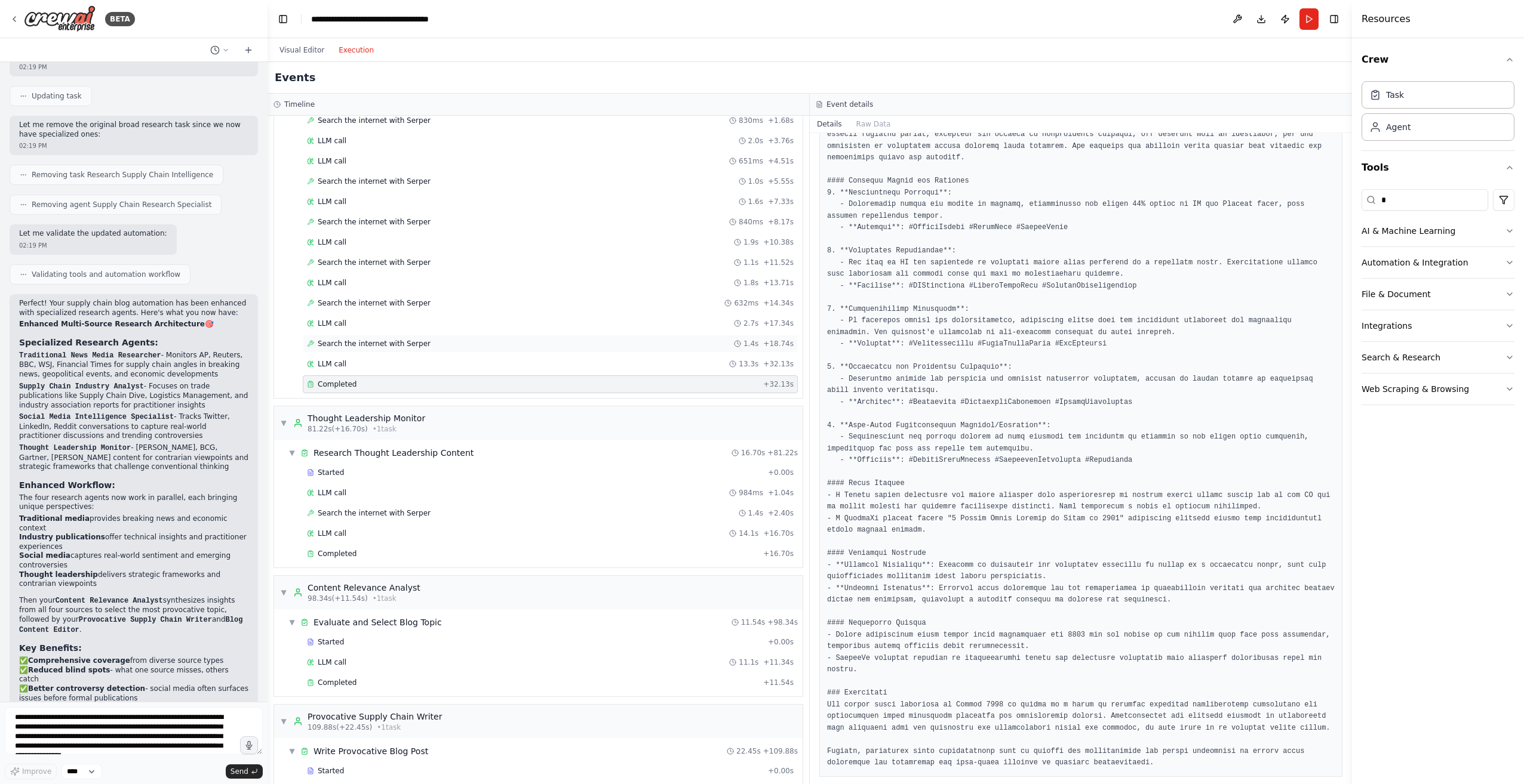
scroll to position [477, 0]
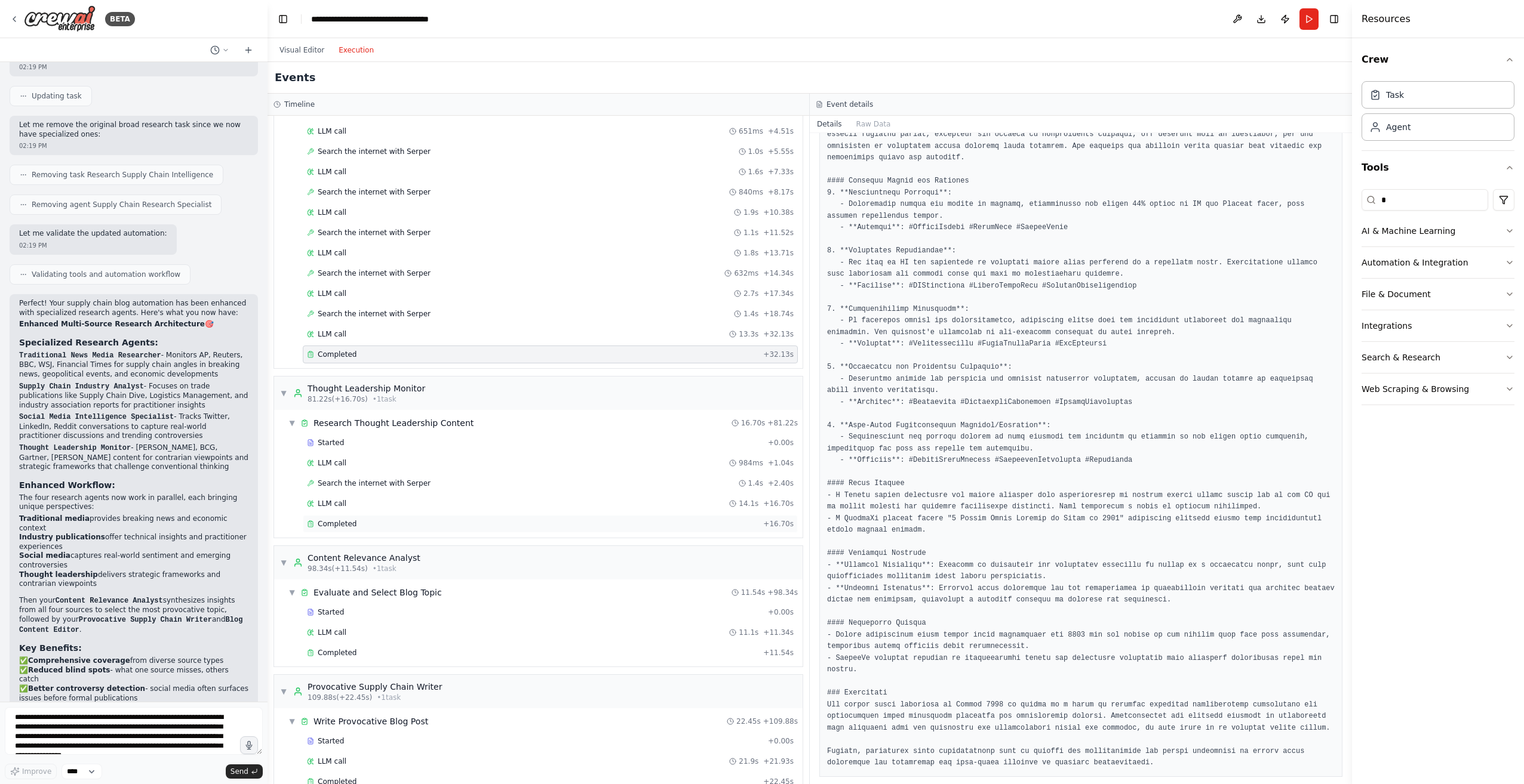
click at [346, 518] on div "Completed + 16.70s" at bounding box center [550, 524] width 495 height 18
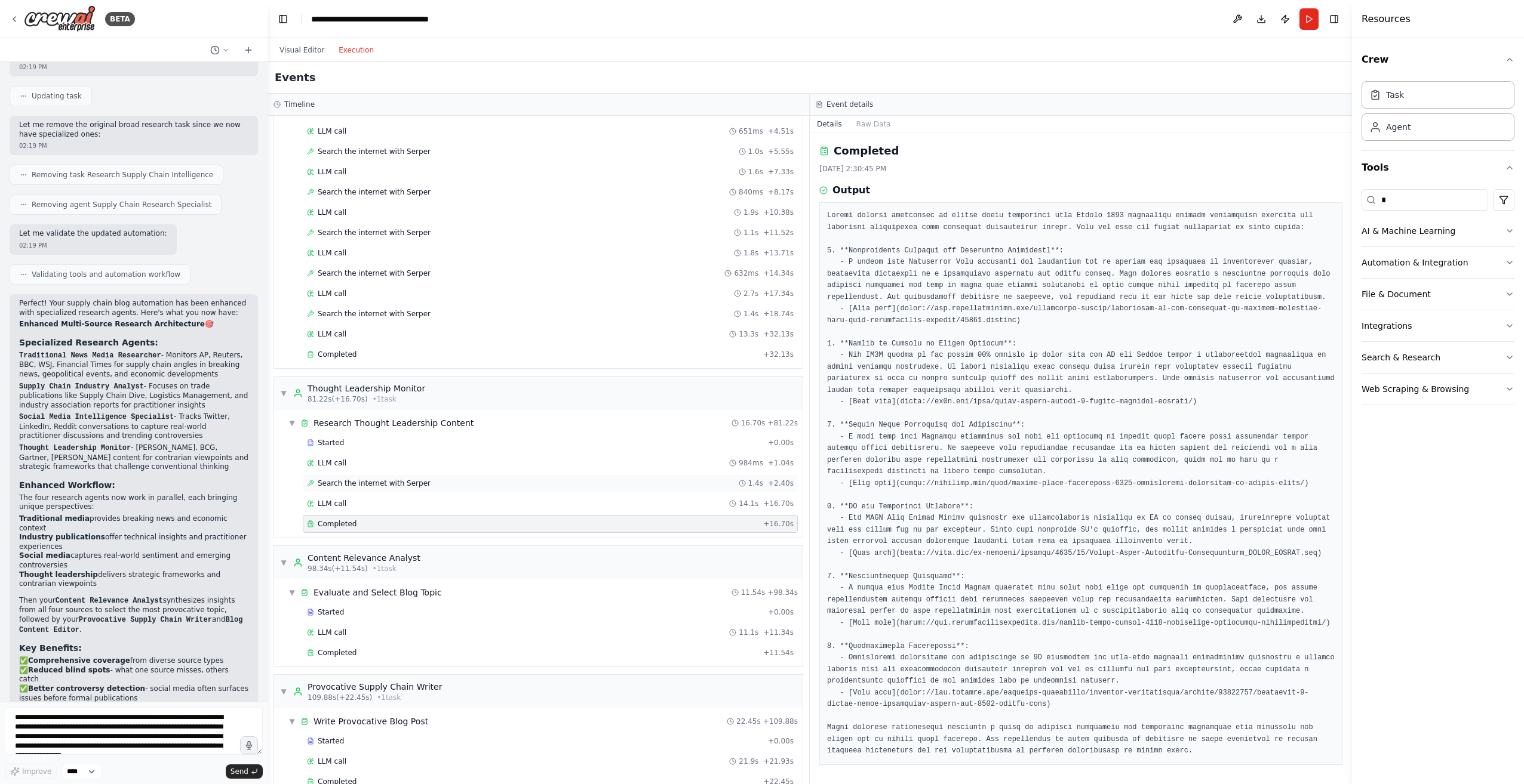
scroll to position [0, 0]
click at [403, 443] on div "Started" at bounding box center [535, 443] width 456 height 10
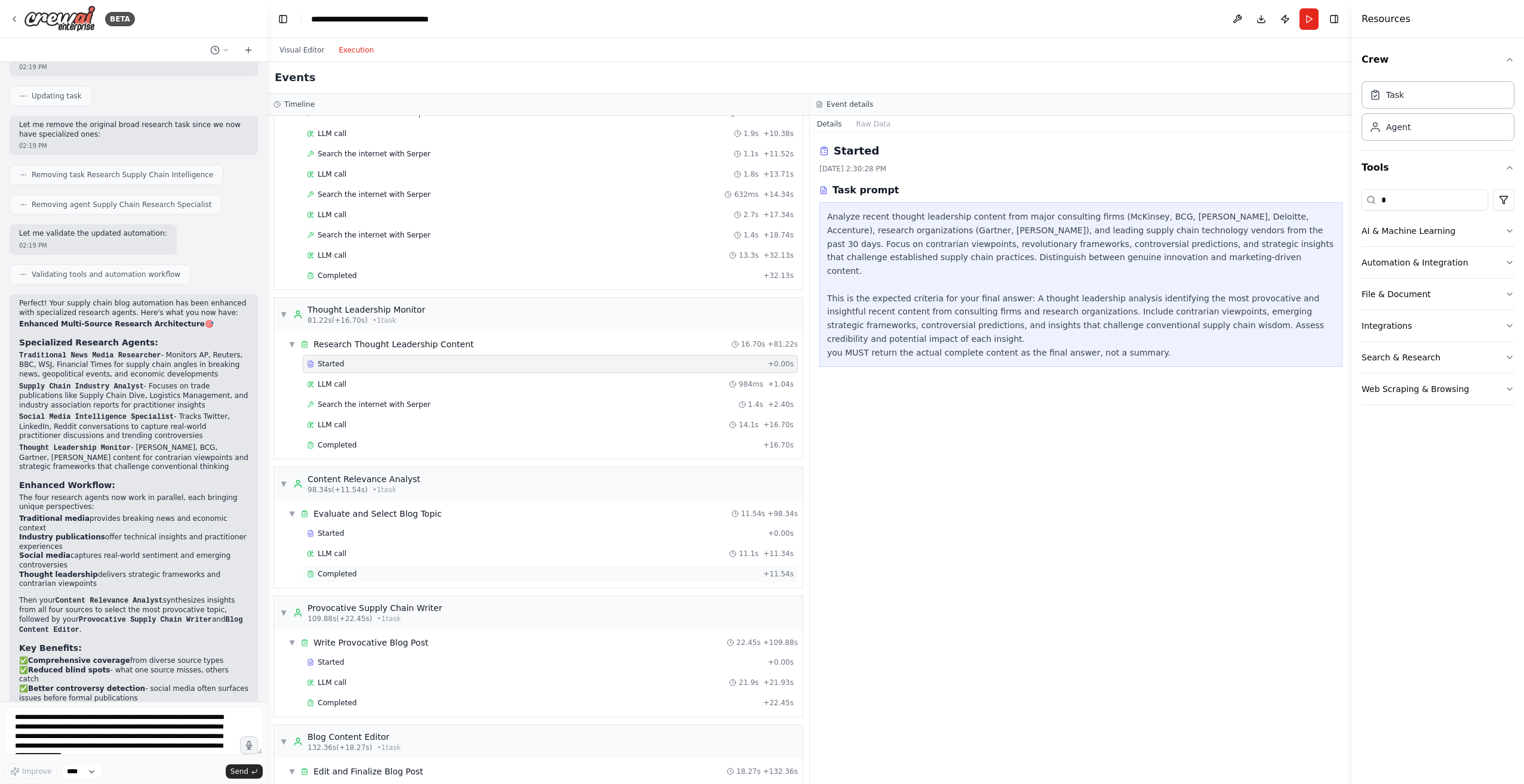
scroll to position [596, 0]
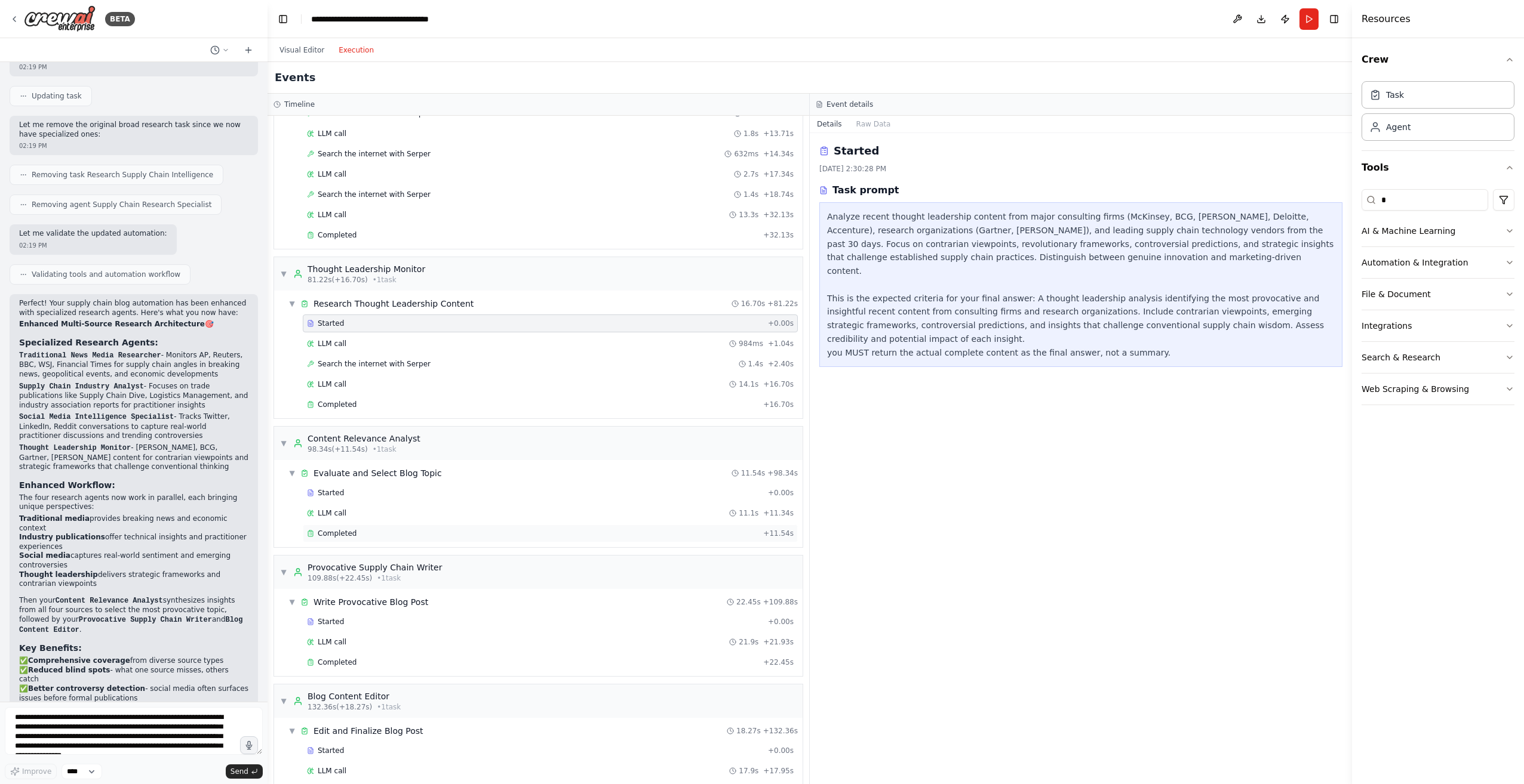
click at [375, 529] on div "Completed" at bounding box center [533, 533] width 451 height 10
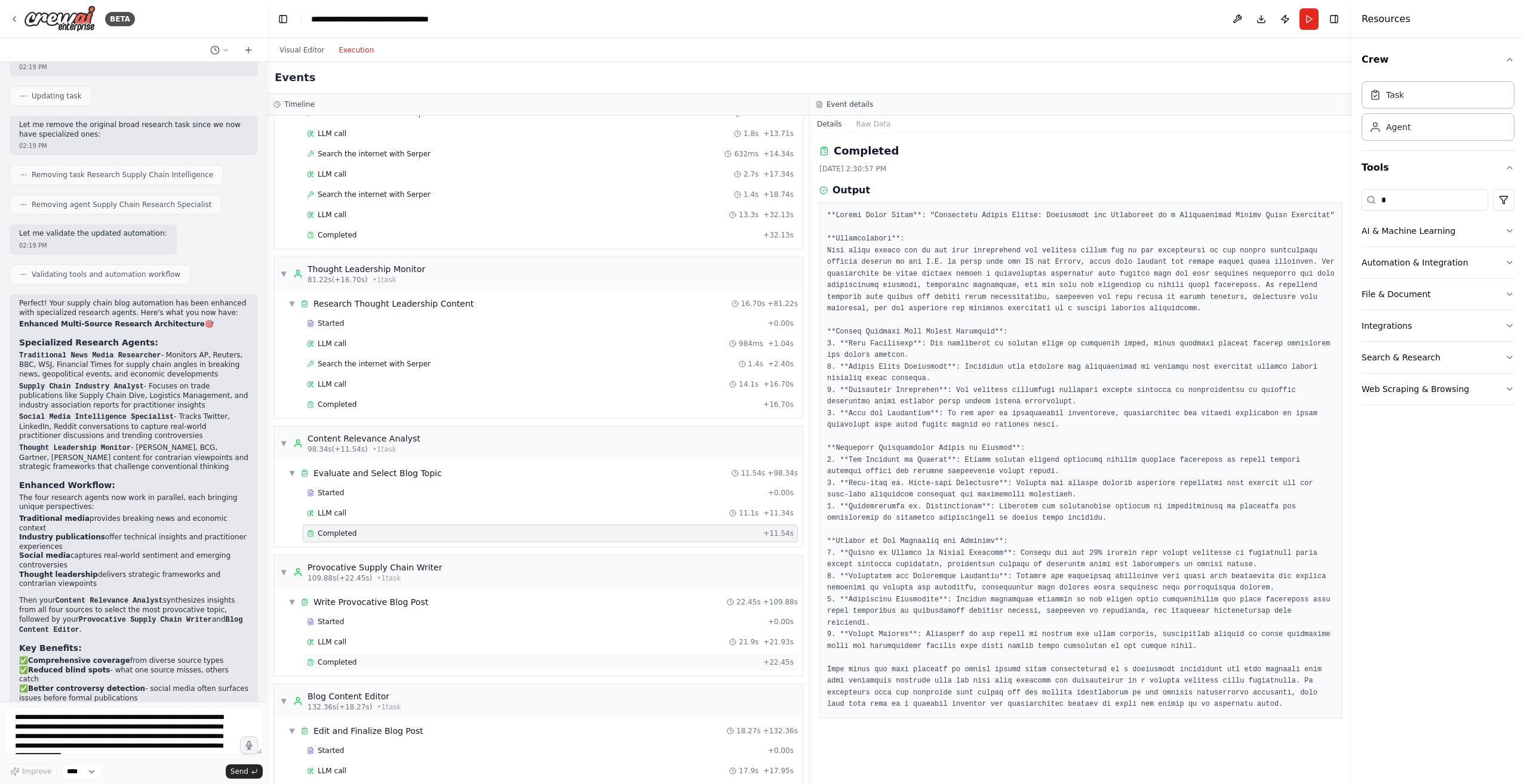
click at [427, 660] on div "Completed" at bounding box center [533, 662] width 451 height 10
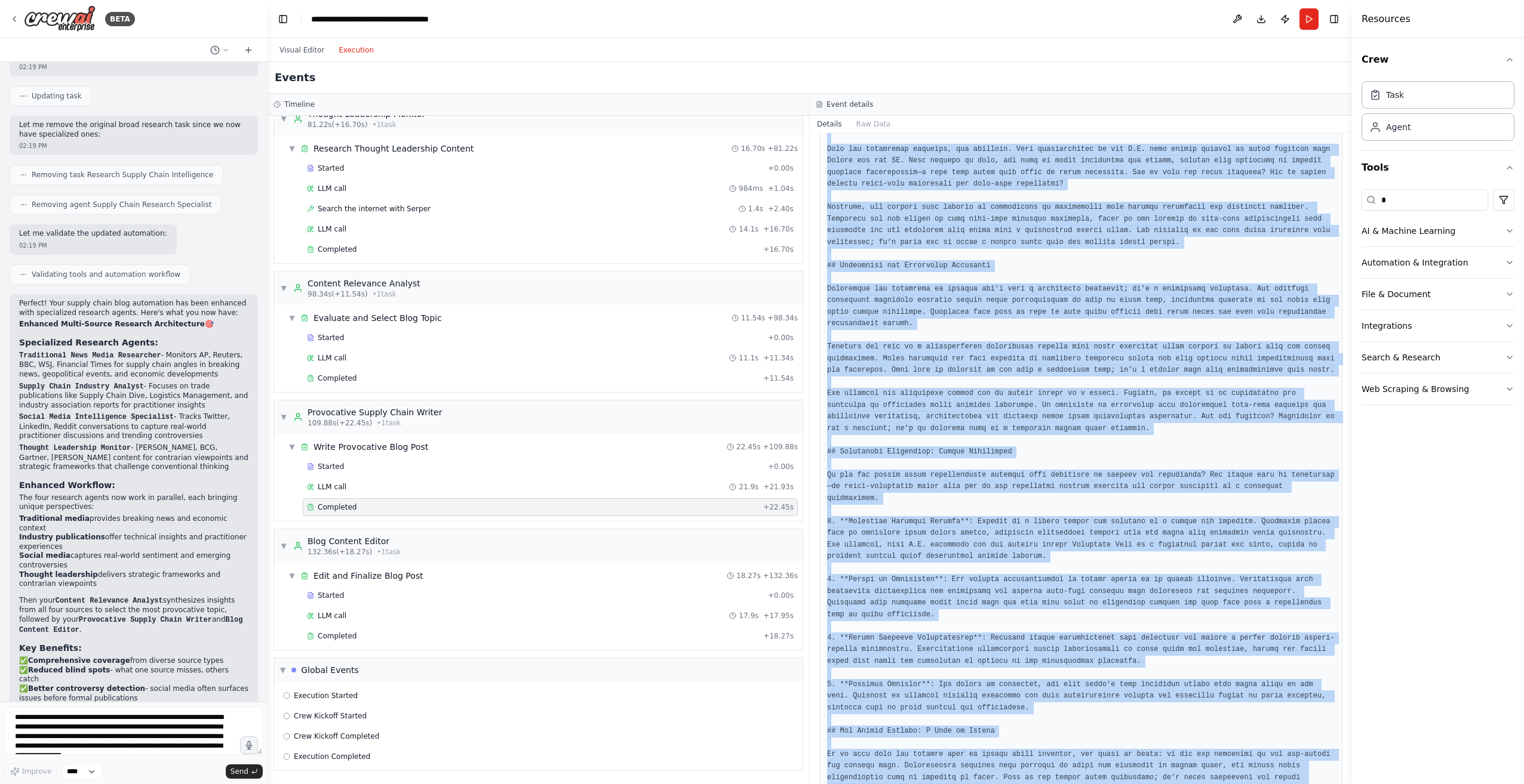
scroll to position [349, 0]
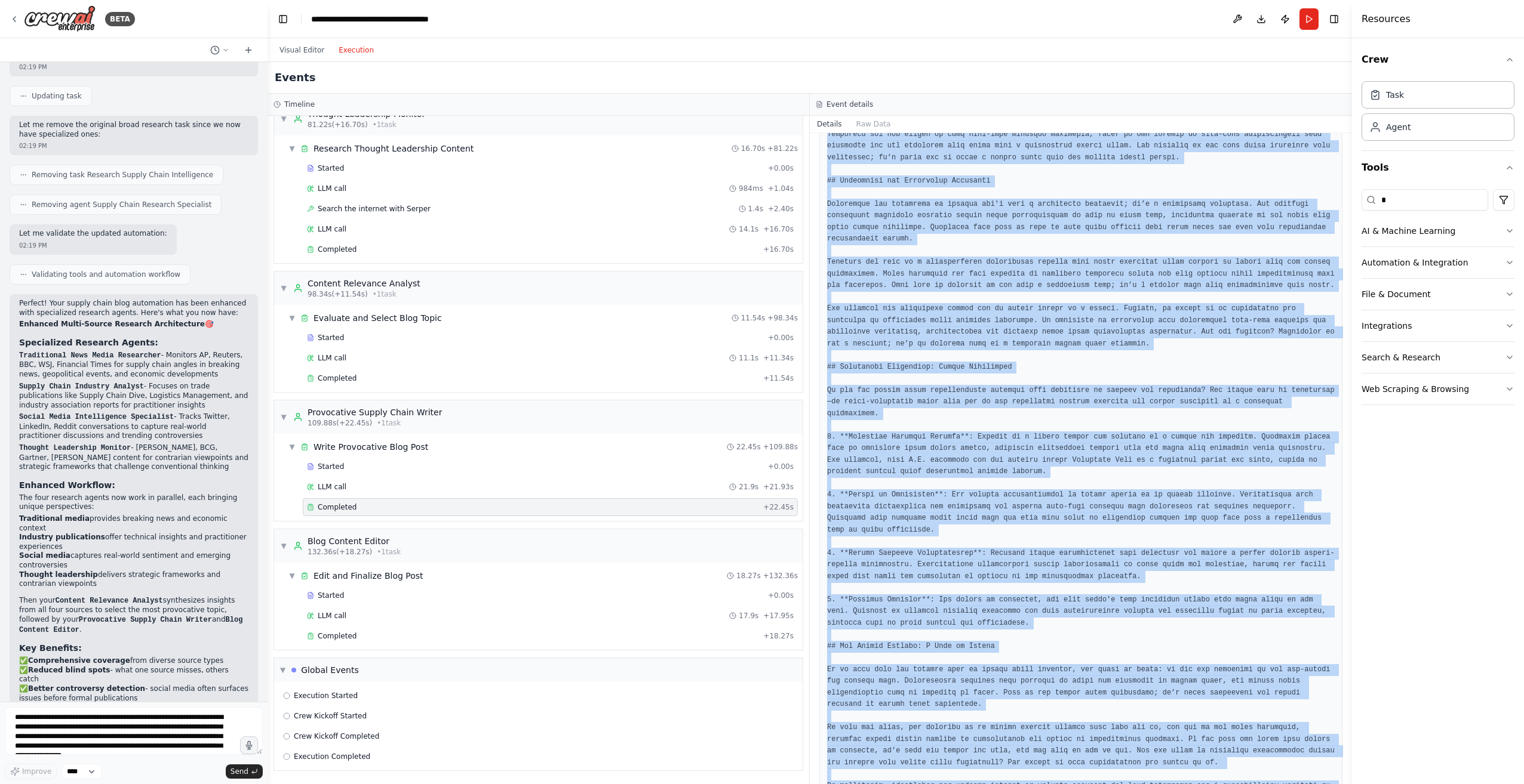
drag, startPoint x: 829, startPoint y: 217, endPoint x: 1359, endPoint y: 814, distance: 798.3
click at [1359, 783] on html "BETA I'd like to build a recurring supply chain blog, that gathers information …" at bounding box center [762, 392] width 1524 height 784
copy pre "# Loremipsum Dolors Ametco: Adipiscing eli Seddoeiusm te i Utlaboreetdo Magnaa …"
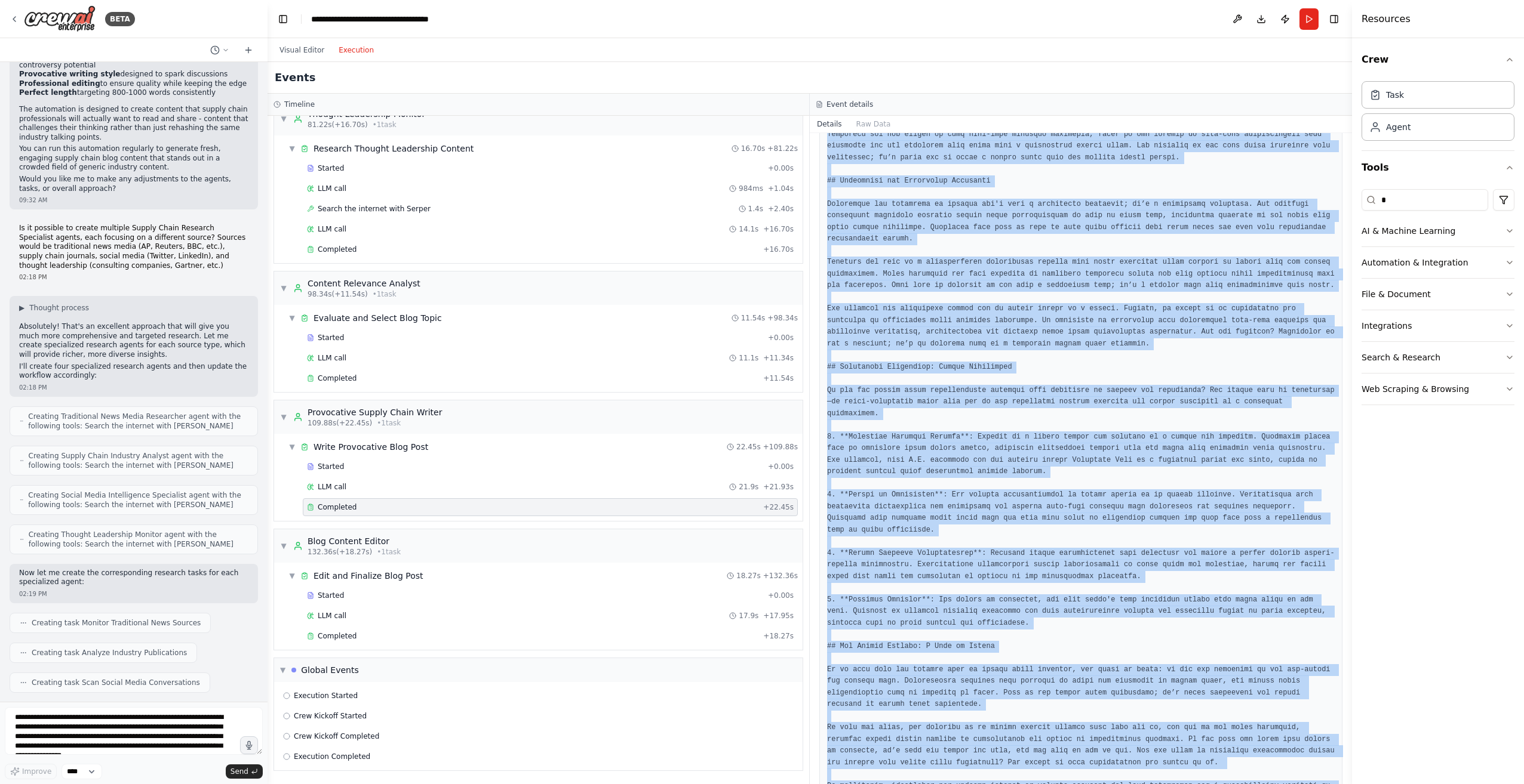
scroll to position [1032, 0]
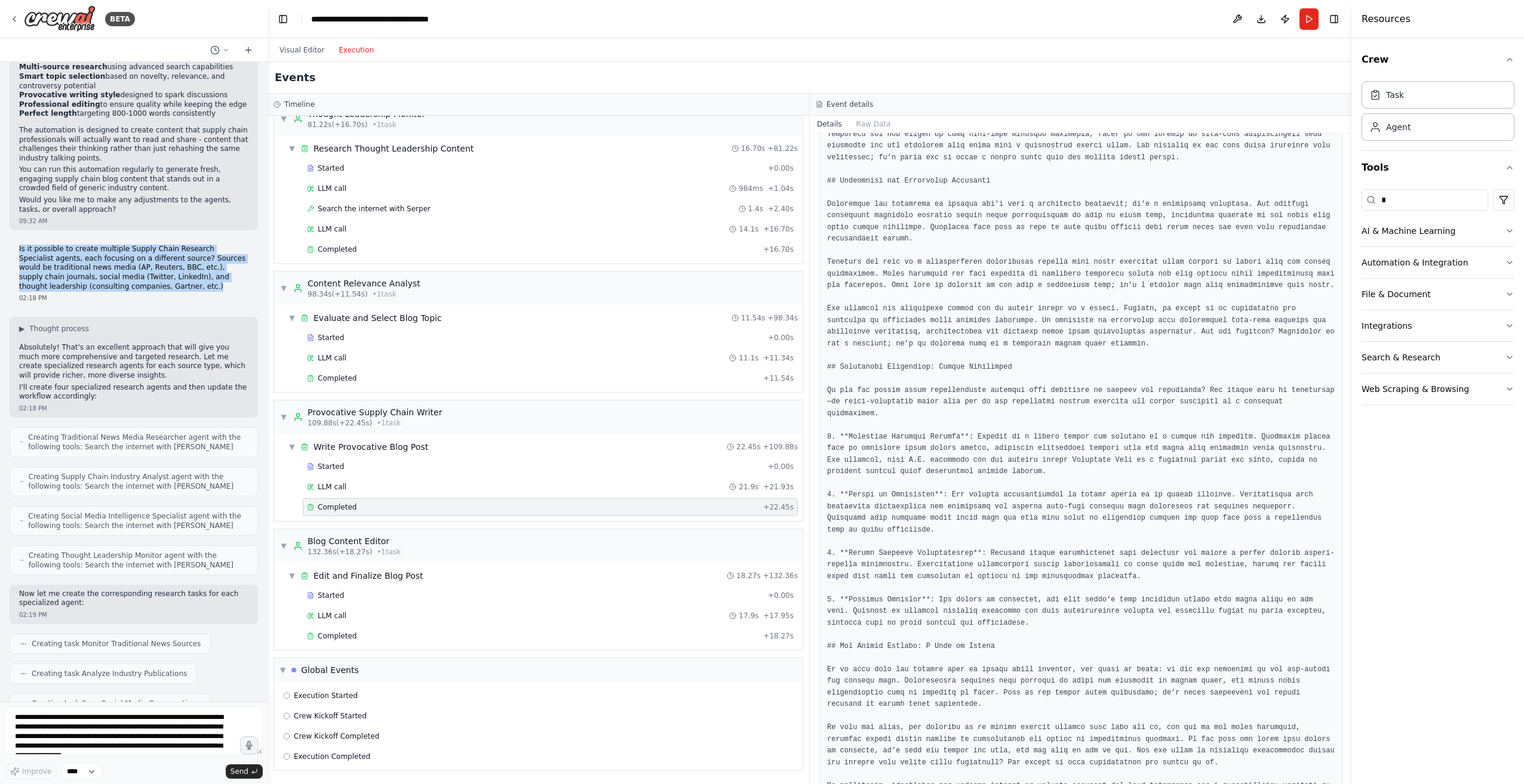
drag, startPoint x: 101, startPoint y: 233, endPoint x: 18, endPoint y: 197, distance: 90.5
click at [18, 240] on div "Is it possible to create multiple Supply Chain Research Specialist agents, each…" at bounding box center [133, 274] width 248 height 67
copy p "Is it possible to create multiple Supply Chain Research Specialist agents, each…"
